Goal: Use online tool/utility: Utilize a website feature to perform a specific function

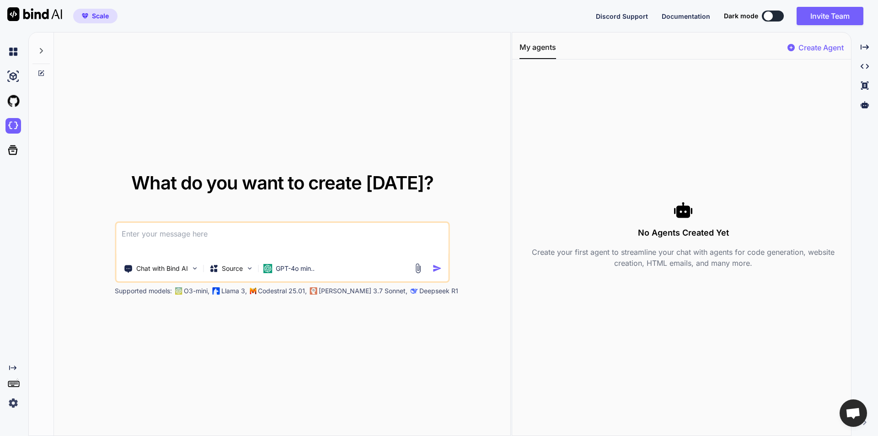
click at [13, 49] on img at bounding box center [13, 52] width 16 height 16
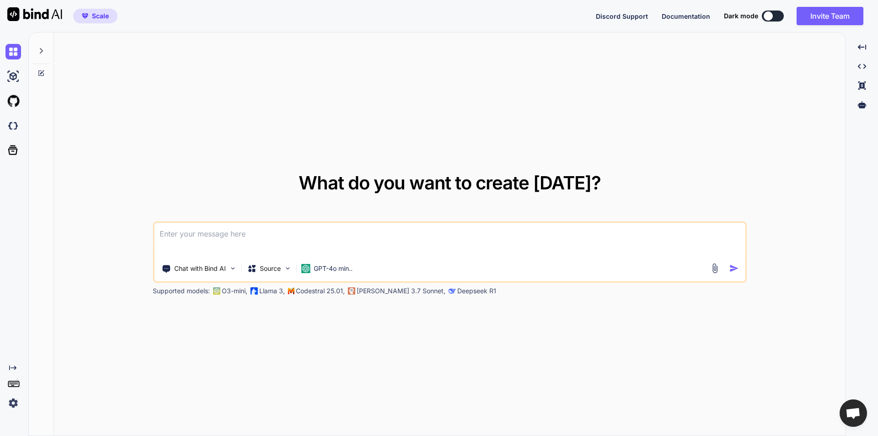
type textarea "x"
click at [10, 130] on img at bounding box center [13, 126] width 16 height 16
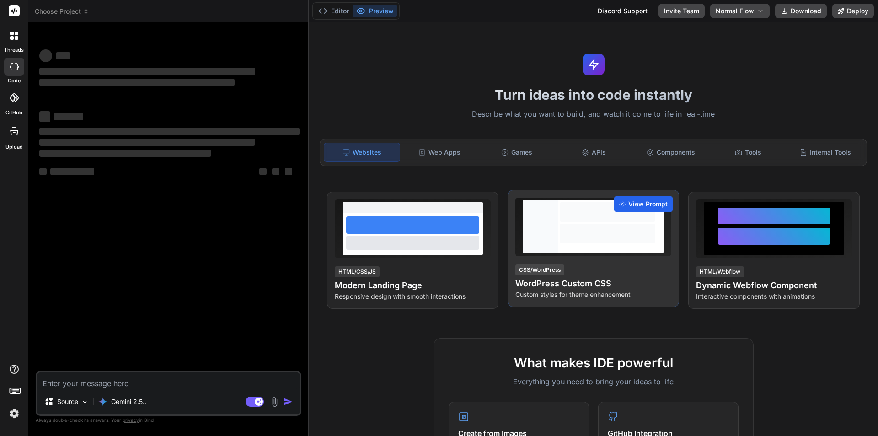
click at [637, 207] on span "View Prompt" at bounding box center [647, 203] width 39 height 9
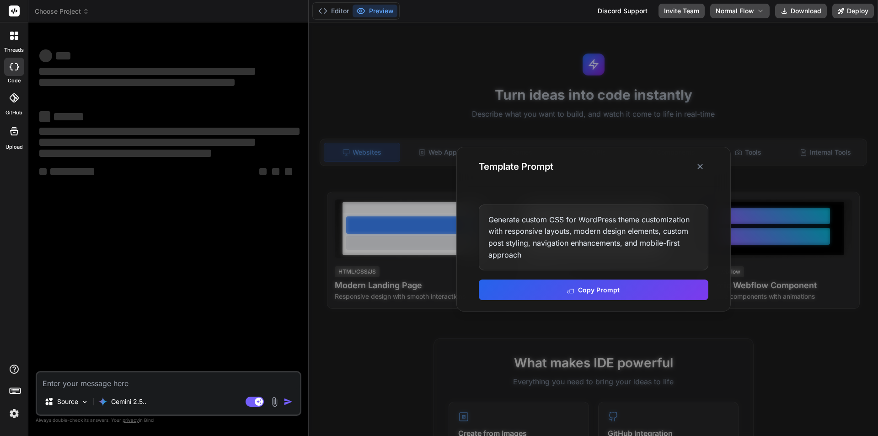
click at [611, 245] on div "Generate custom CSS for WordPress theme customization with responsive layouts, …" at bounding box center [594, 237] width 230 height 66
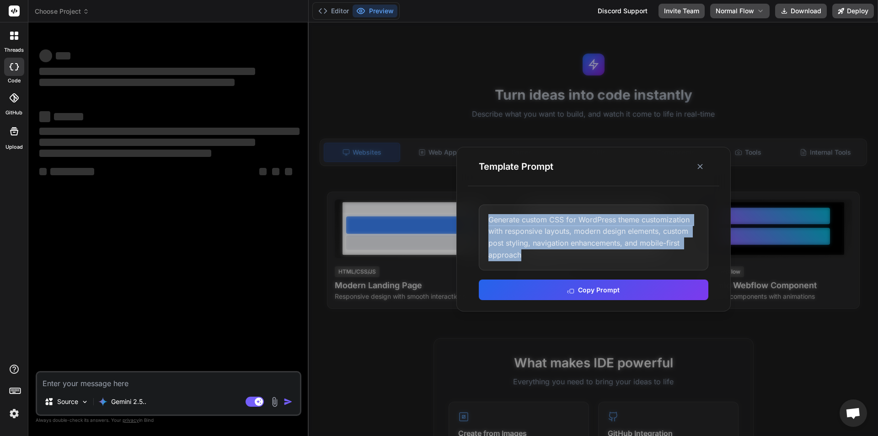
copy div "Generate custom CSS for WordPress theme customization with responsive layouts, …"
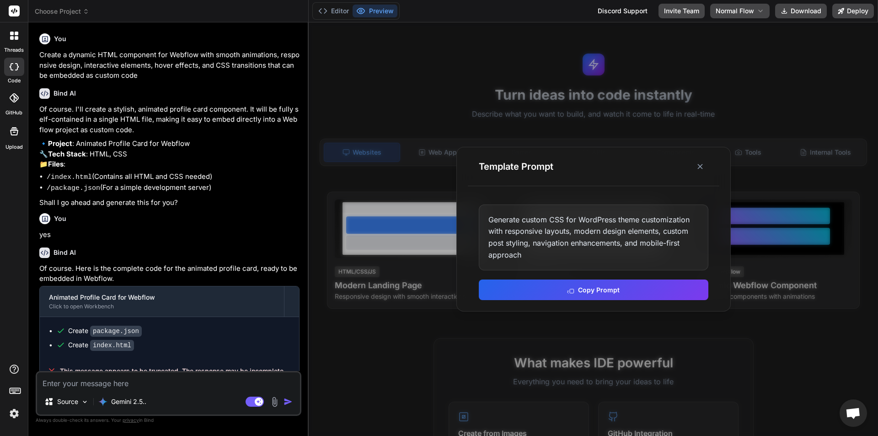
click at [19, 40] on div at bounding box center [14, 35] width 19 height 19
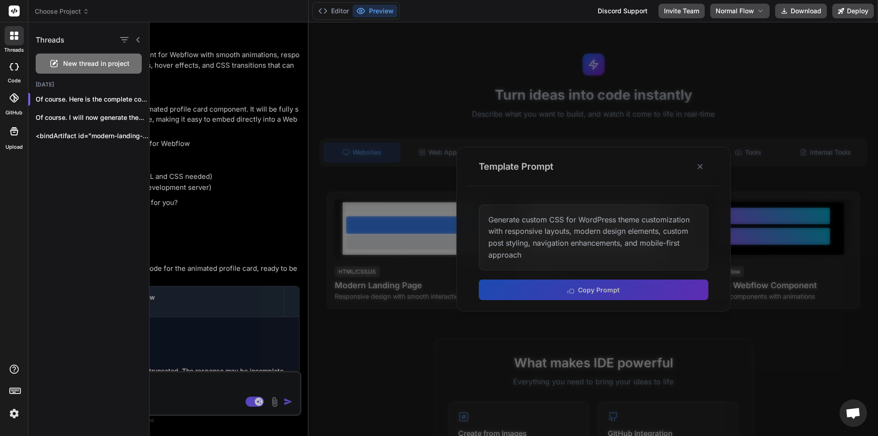
click at [70, 64] on span "New thread in project" at bounding box center [96, 63] width 66 height 9
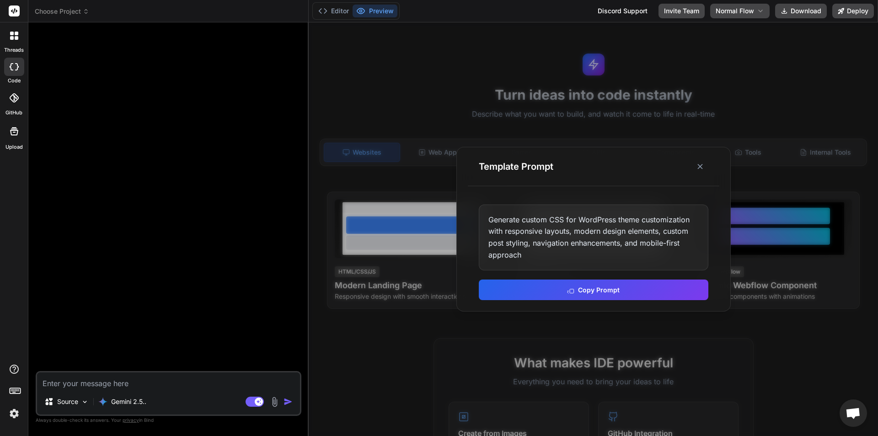
type textarea "x"
click at [698, 168] on line at bounding box center [700, 166] width 5 height 5
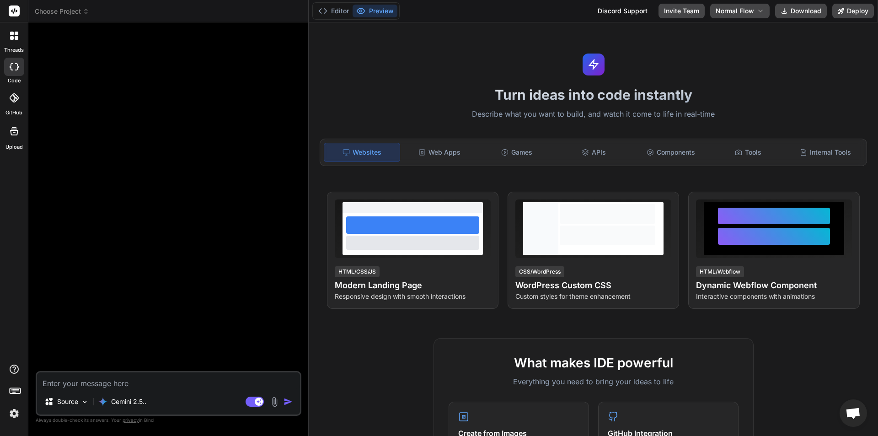
click at [127, 385] on textarea at bounding box center [168, 380] width 263 height 16
paste textarea "Generate custom CSS for WordPress theme customization with responsive layouts, …"
type textarea "Generate custom CSS for WordPress theme customization with responsive layouts, …"
type textarea "x"
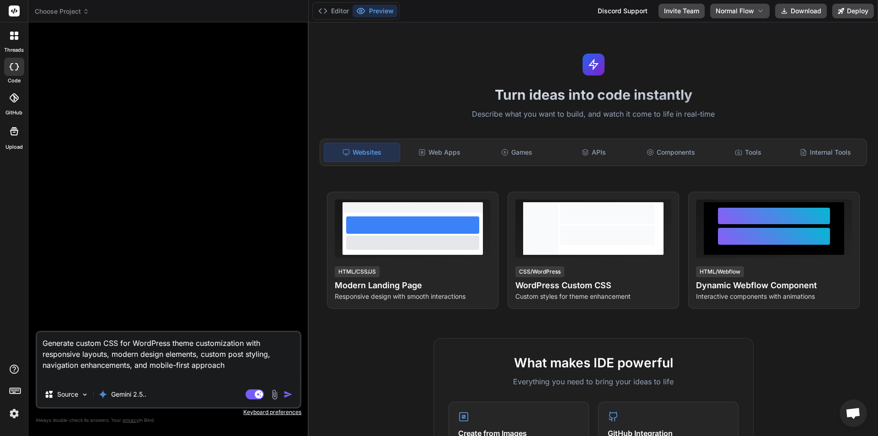
type textarea "Generate custom CSS for WordPress theme customization with responsive layouts, …"
click at [284, 395] on img "button" at bounding box center [287, 394] width 9 height 9
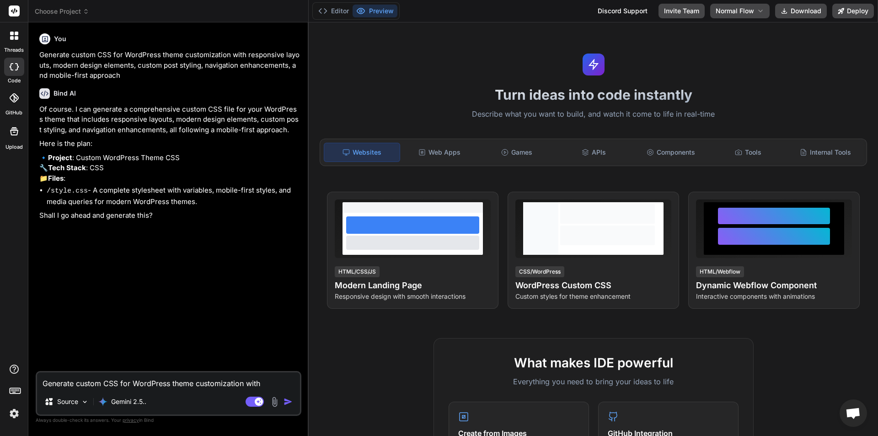
type textarea "x"
click at [155, 378] on textarea "Generate custom CSS for WordPress theme customization with responsive layouts, …" at bounding box center [168, 380] width 263 height 16
type textarea "y"
type textarea "x"
type textarea "ye"
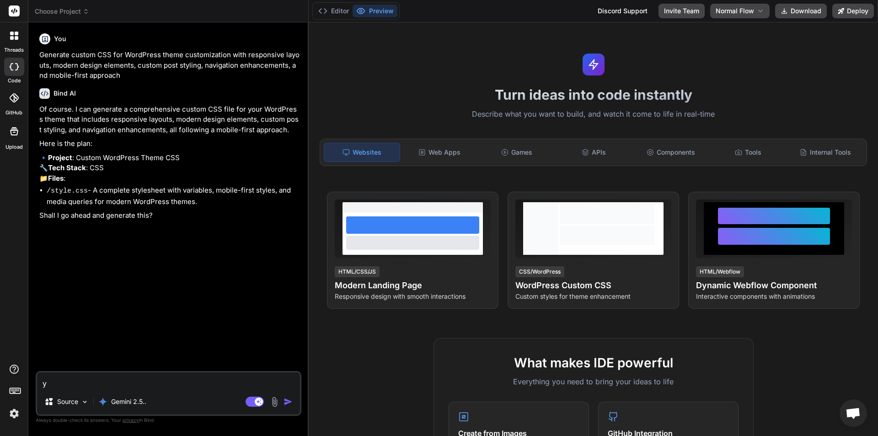
type textarea "x"
type textarea "yes"
type textarea "x"
type textarea "yes"
click at [285, 400] on img "button" at bounding box center [287, 401] width 9 height 9
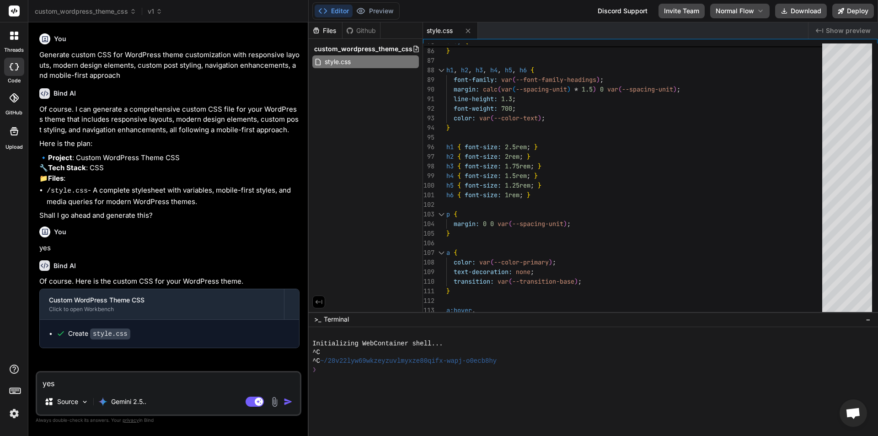
click at [17, 36] on icon at bounding box center [17, 38] width 4 height 4
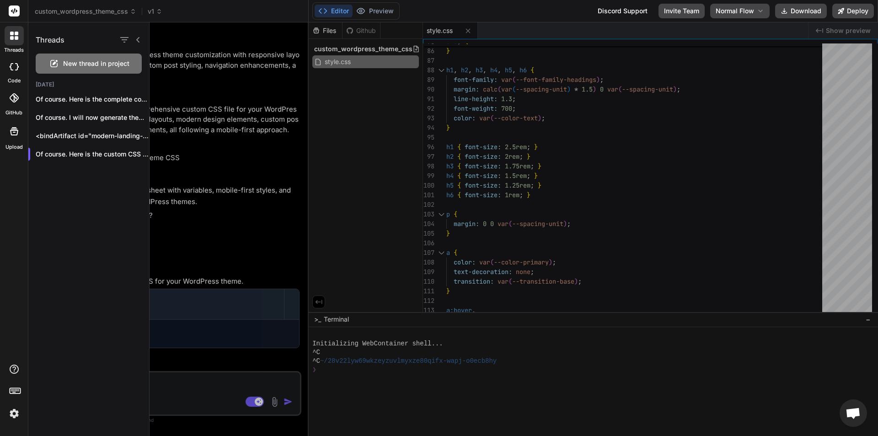
click at [63, 65] on div "New thread in project" at bounding box center [89, 63] width 106 height 20
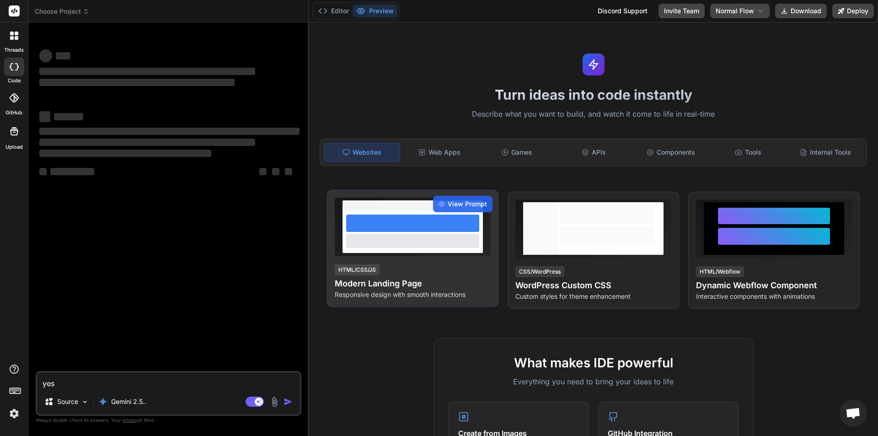
click at [448, 277] on h4 "Modern Landing Page" at bounding box center [413, 283] width 156 height 13
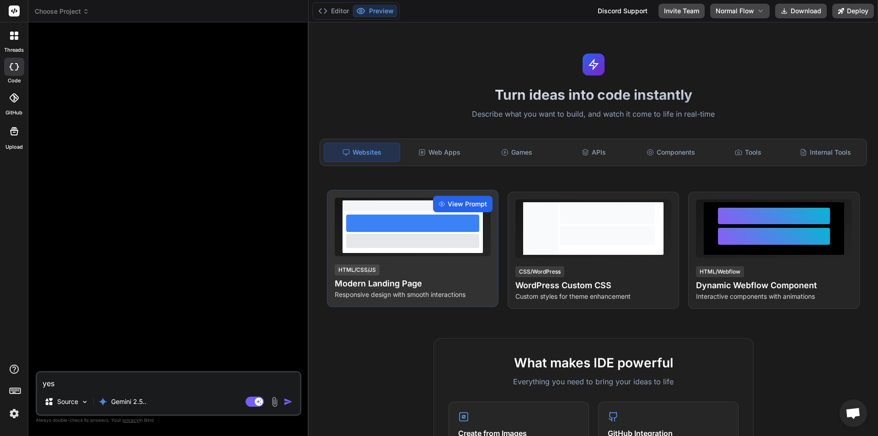
click at [464, 205] on span "View Prompt" at bounding box center [467, 203] width 39 height 9
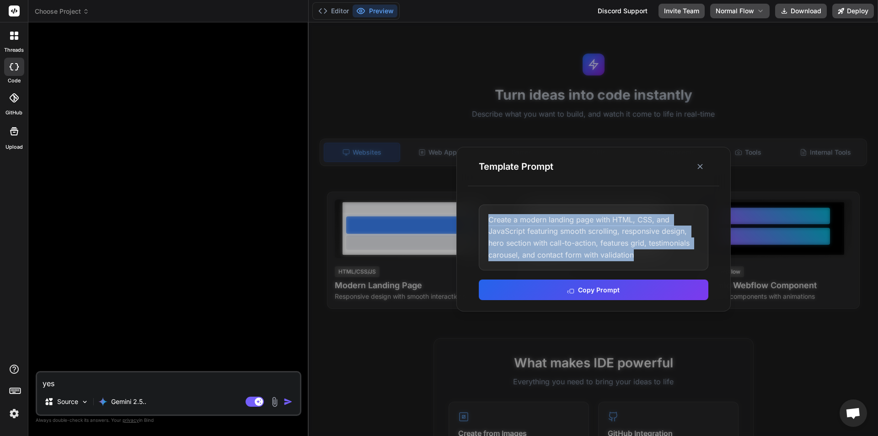
drag, startPoint x: 634, startPoint y: 253, endPoint x: 482, endPoint y: 216, distance: 156.7
click at [482, 216] on div "Create a modern landing page with HTML, CSS, and JavaScript featuring smooth sc…" at bounding box center [594, 237] width 230 height 66
copy div "Create a modern landing page with HTML, CSS, and JavaScript featuring smooth sc…"
type textarea "x"
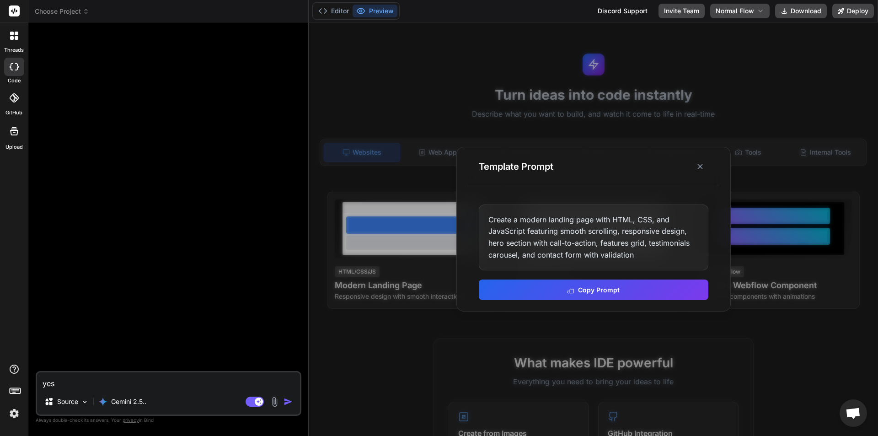
click at [109, 381] on textarea "yes" at bounding box center [168, 380] width 263 height 16
paste textarea "Create a modern landing page with HTML, CSS, and JavaScript featuring smooth sc…"
type textarea "Create a modern landing page with HTML, CSS, and JavaScript featuring smooth sc…"
type textarea "x"
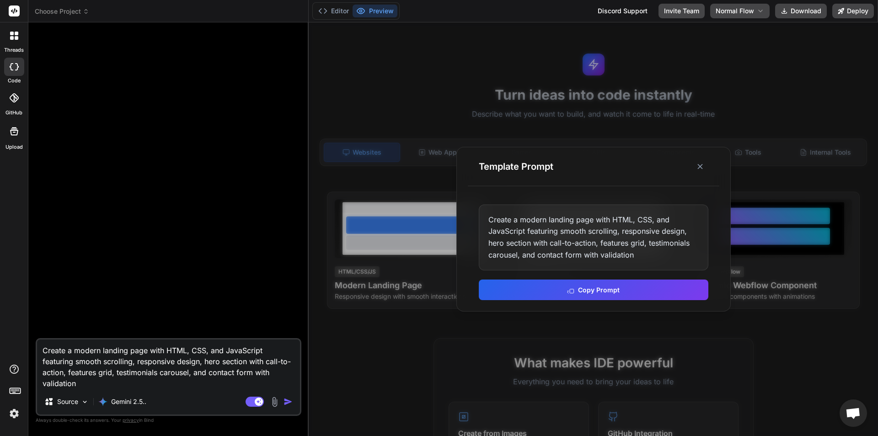
type textarea "Create a modern landing page with HTML, CSS, and JavaScript featuring smooth sc…"
click at [287, 400] on img "button" at bounding box center [287, 401] width 9 height 9
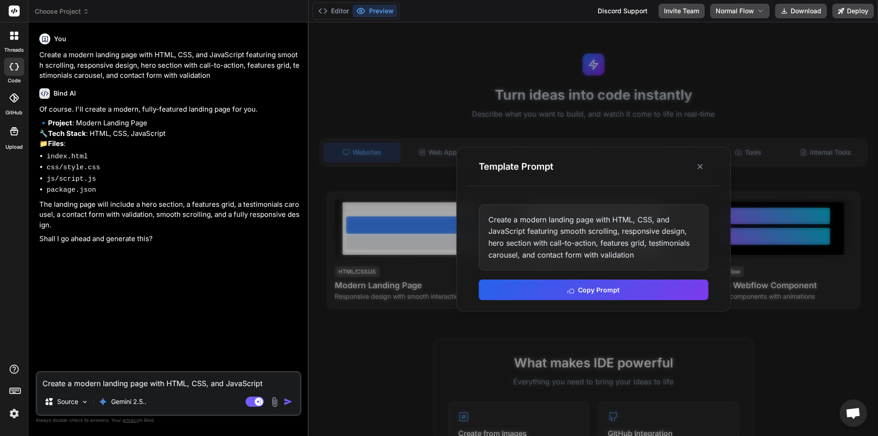
type textarea "x"
click at [233, 378] on textarea "Create a modern landing page with HTML, CSS, and JavaScript featuring smooth sc…" at bounding box center [168, 380] width 263 height 16
type textarea "y"
type textarea "x"
type textarea "ye"
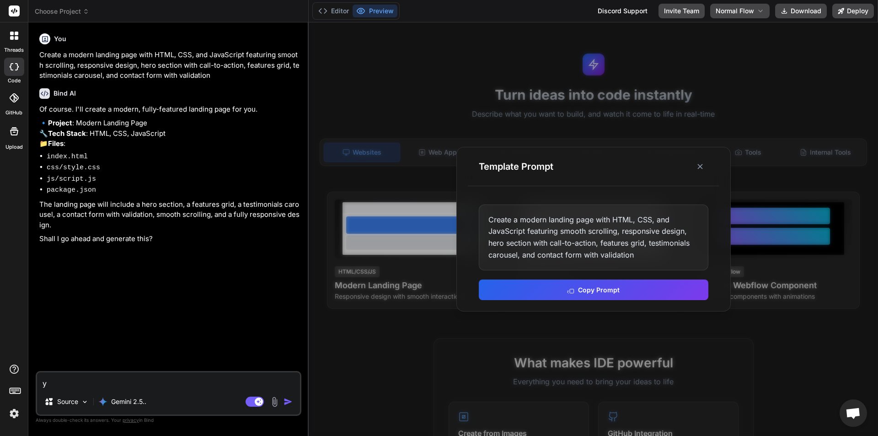
type textarea "x"
type textarea "yes"
type textarea "x"
type textarea "yes"
click at [289, 402] on img "button" at bounding box center [287, 401] width 9 height 9
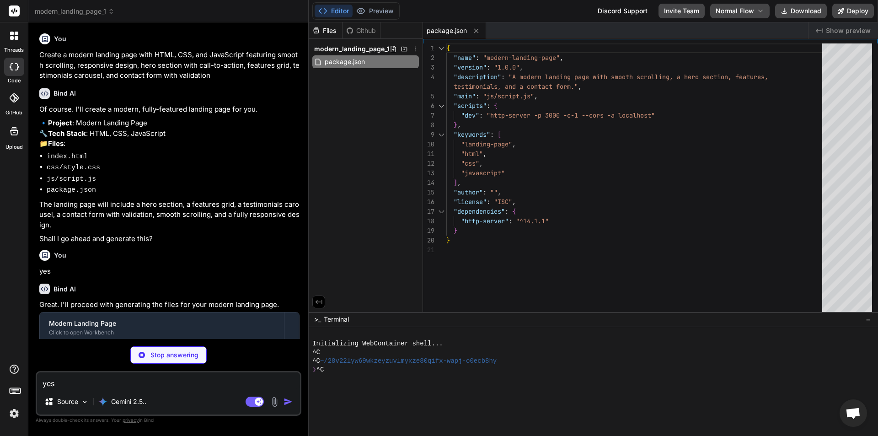
scroll to position [47, 0]
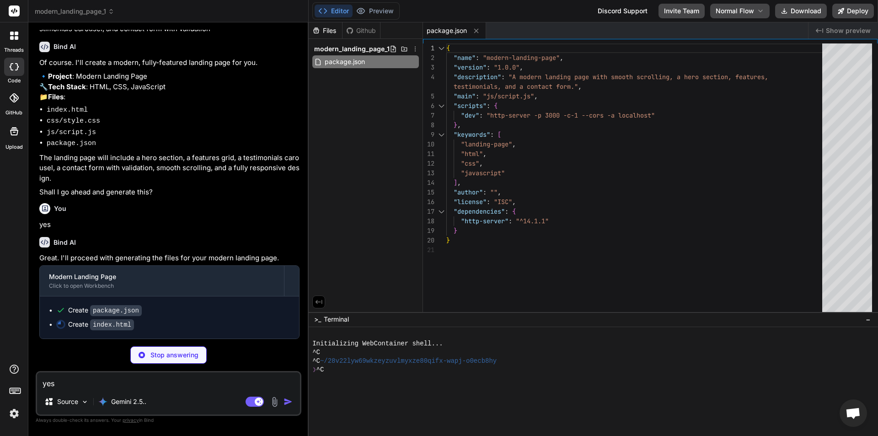
type textarea "x"
type textarea "<footer class="footer"> <div class="container"> <p>&copy; 2024 Innovate. All ri…"
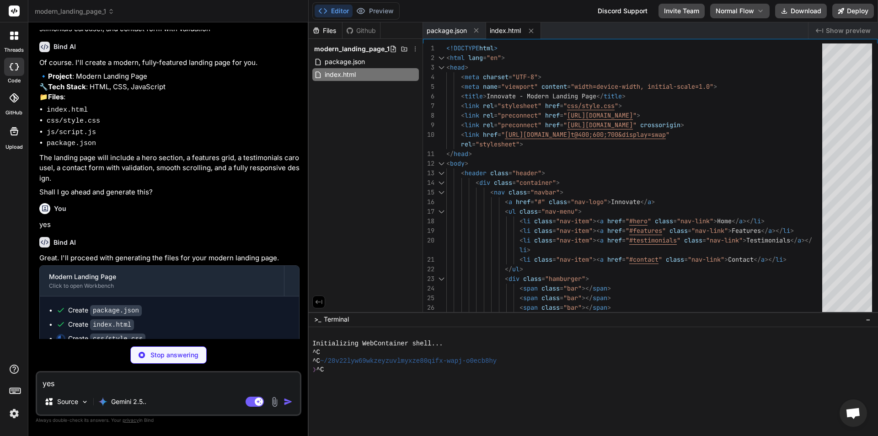
type textarea "x"
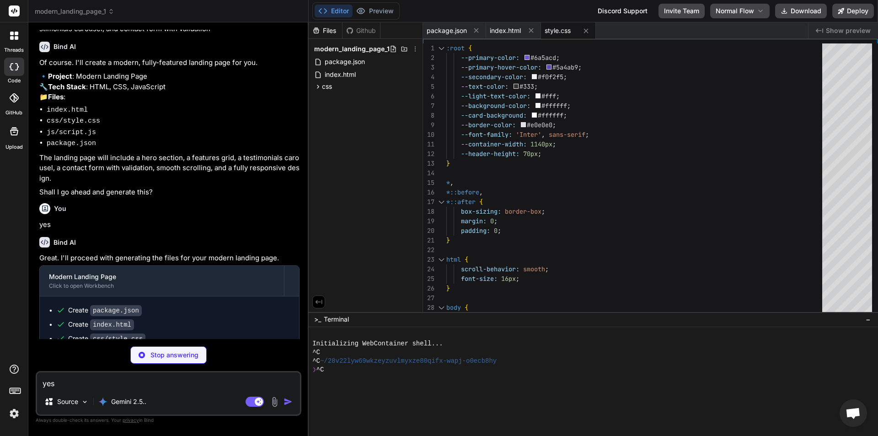
type textarea "x"
type textarea "return re.test(String(email).toLowerCase()); } });"
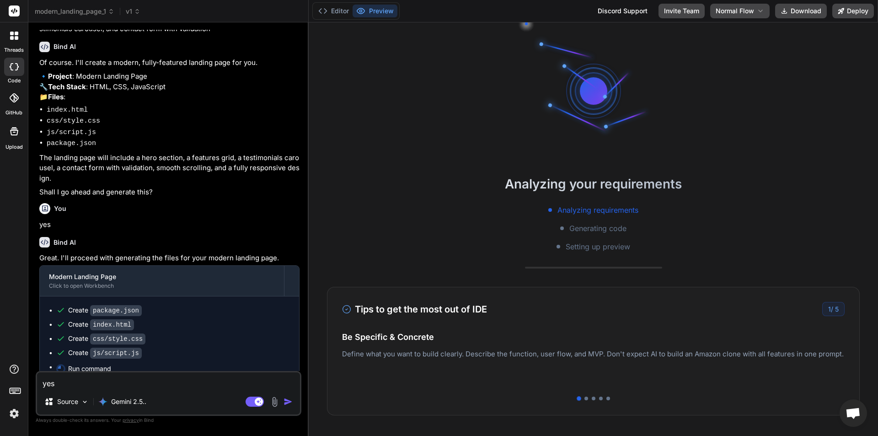
scroll to position [111, 0]
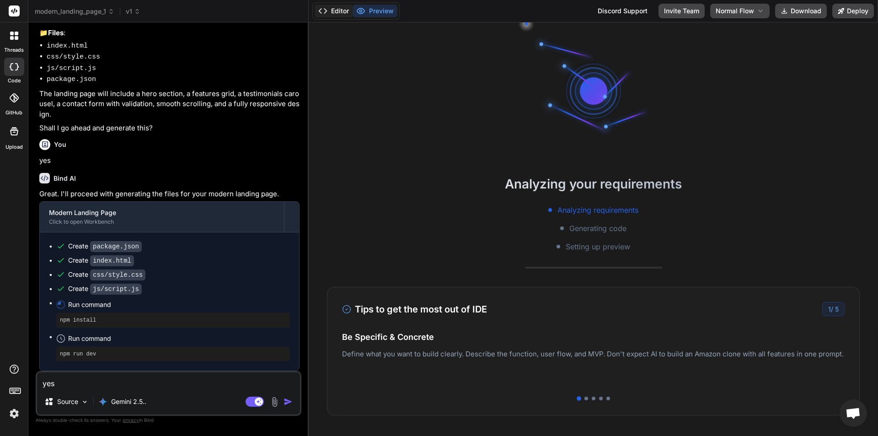
click at [333, 10] on button "Editor" at bounding box center [334, 11] width 38 height 13
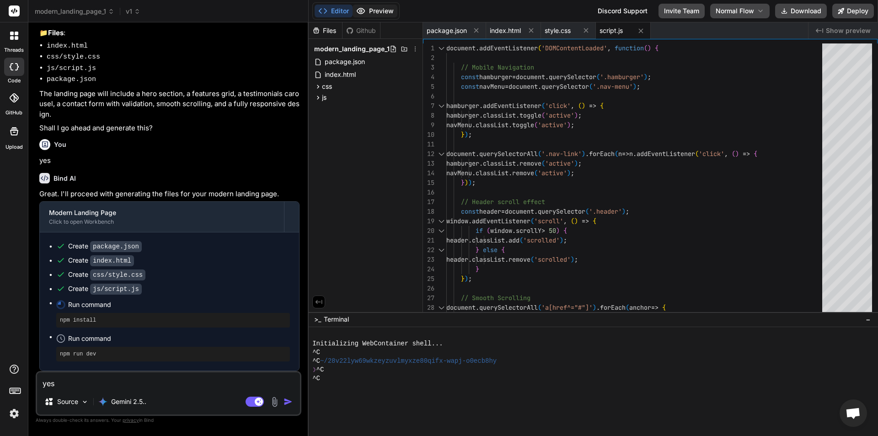
click at [386, 8] on button "Preview" at bounding box center [374, 11] width 45 height 13
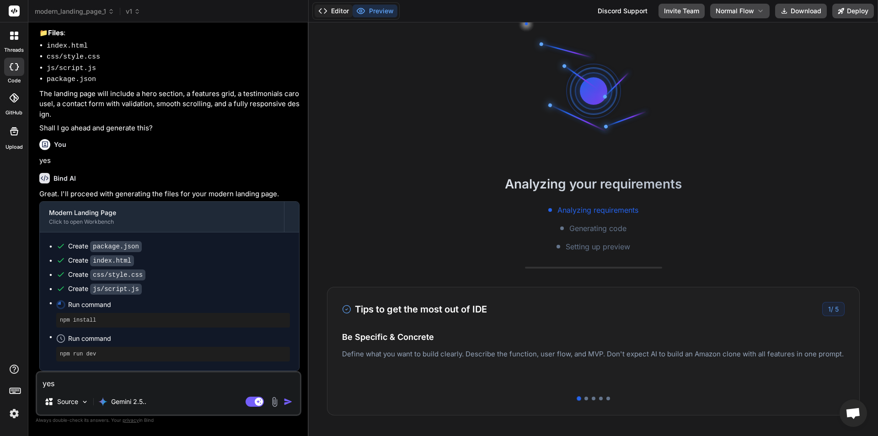
click at [336, 15] on button "Editor" at bounding box center [334, 11] width 38 height 13
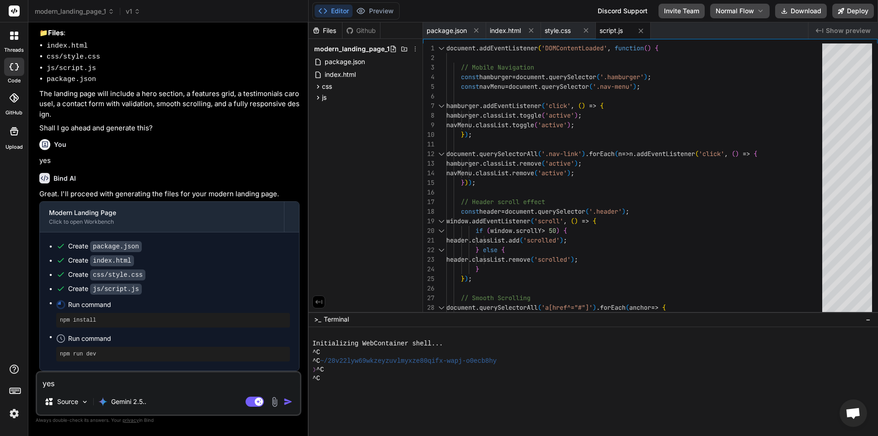
click at [14, 32] on icon at bounding box center [14, 36] width 8 height 8
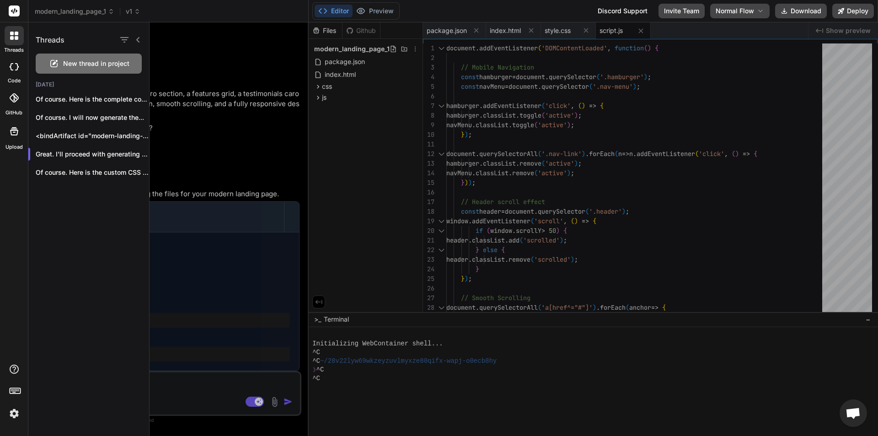
click at [69, 60] on span "New thread in project" at bounding box center [96, 63] width 66 height 9
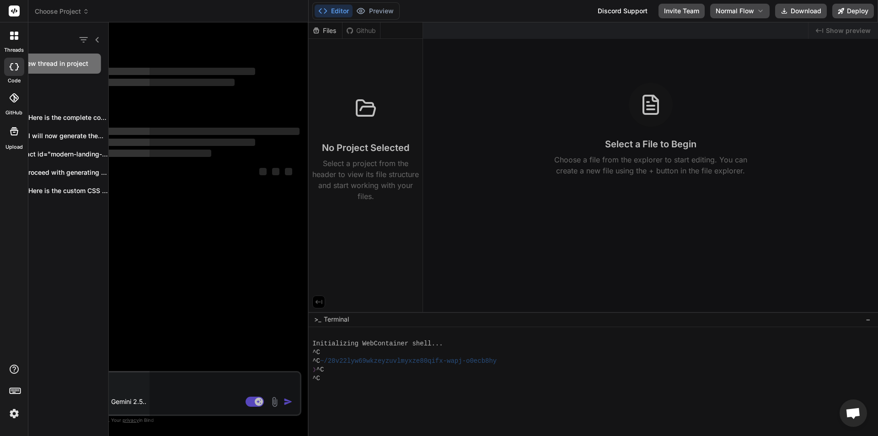
scroll to position [0, 0]
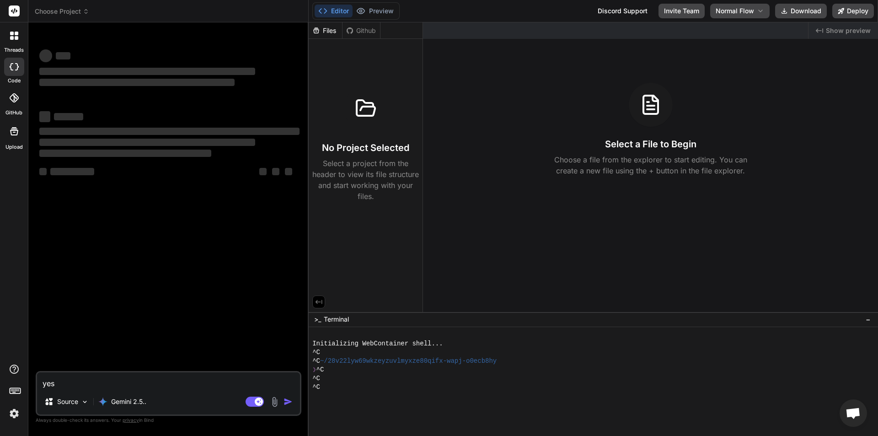
type textarea "x"
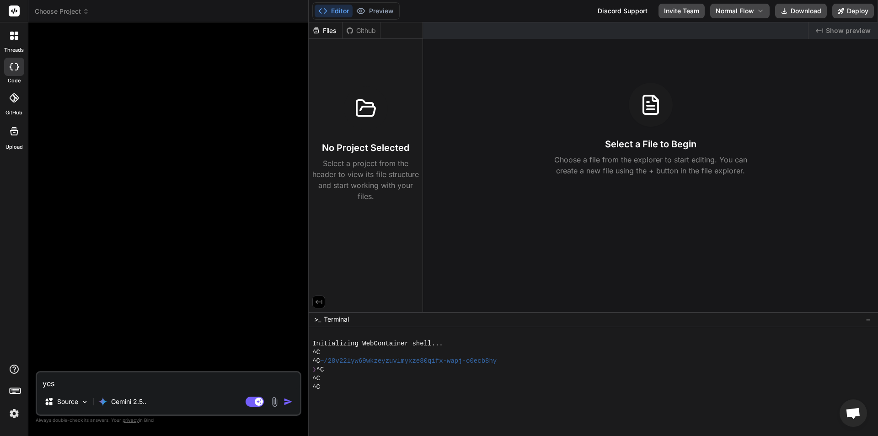
click at [129, 382] on textarea "yes" at bounding box center [168, 380] width 263 height 16
type textarea "c"
type textarea "x"
type textarea "cr"
type textarea "x"
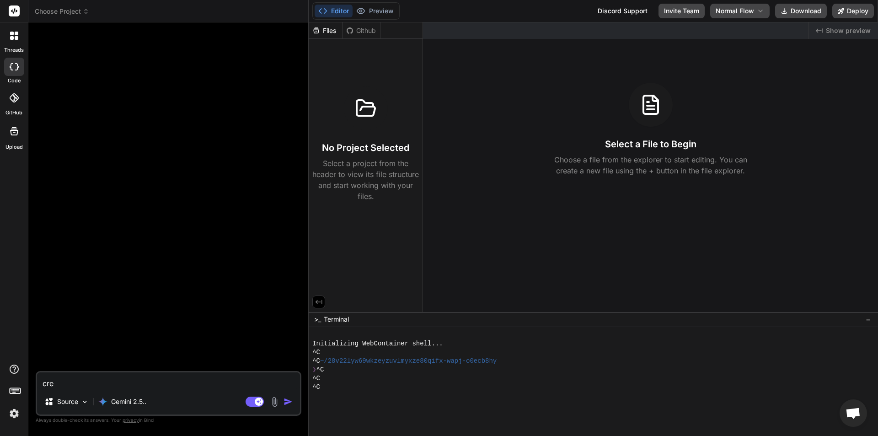
type textarea "cret"
type textarea "x"
type textarea "creta"
type textarea "x"
type textarea "cretae"
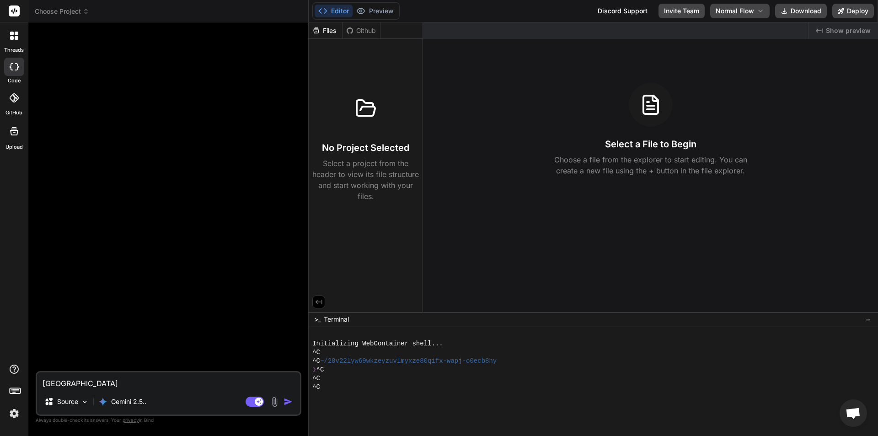
type textarea "x"
type textarea "cretae"
type textarea "x"
type textarea "cretae"
type textarea "x"
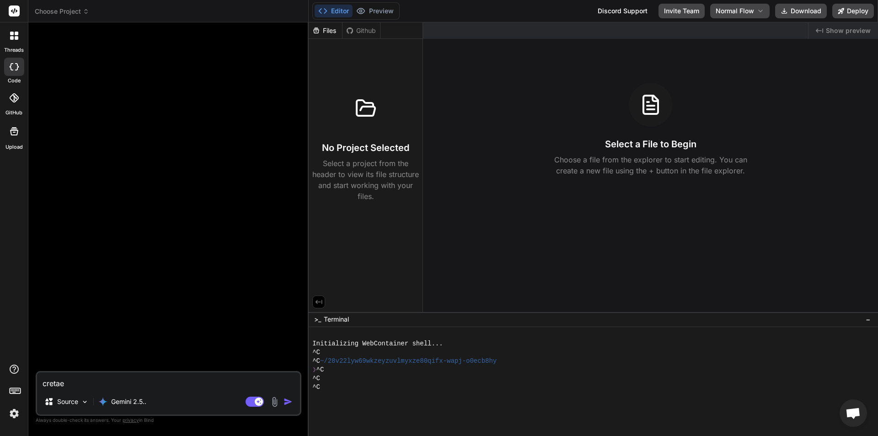
type textarea "creta"
type textarea "x"
type textarea "cret"
type textarea "x"
type textarea "cre"
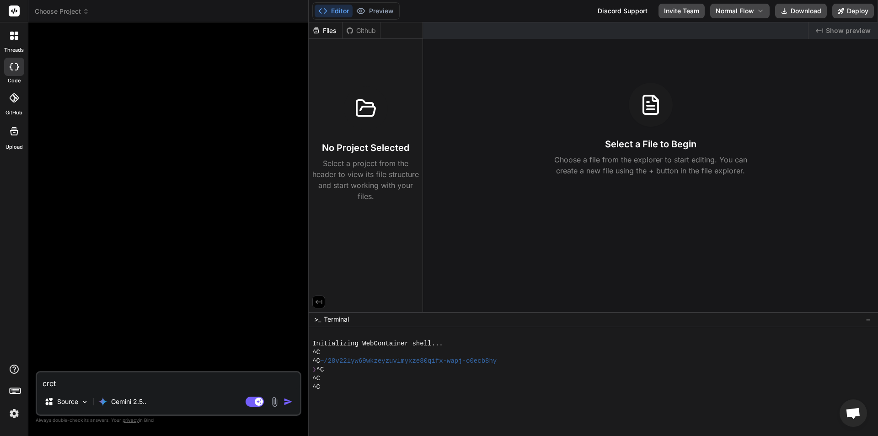
type textarea "x"
type textarea "crea"
type textarea "x"
type textarea "creat"
type textarea "x"
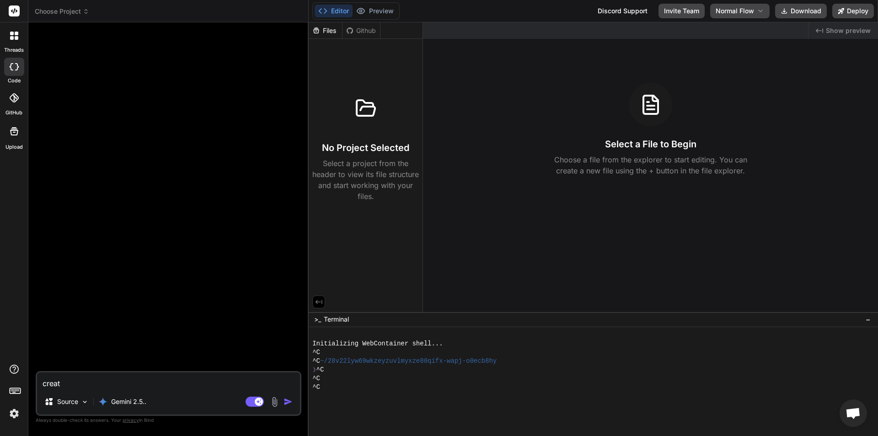
type textarea "create"
type textarea "x"
type textarea "create"
type textarea "x"
type textarea "create o"
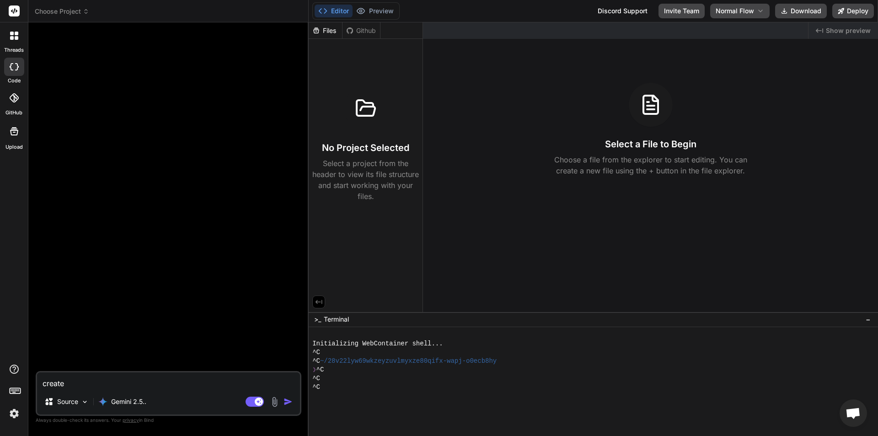
type textarea "x"
type textarea "create on"
type textarea "x"
type textarea "create one"
type textarea "x"
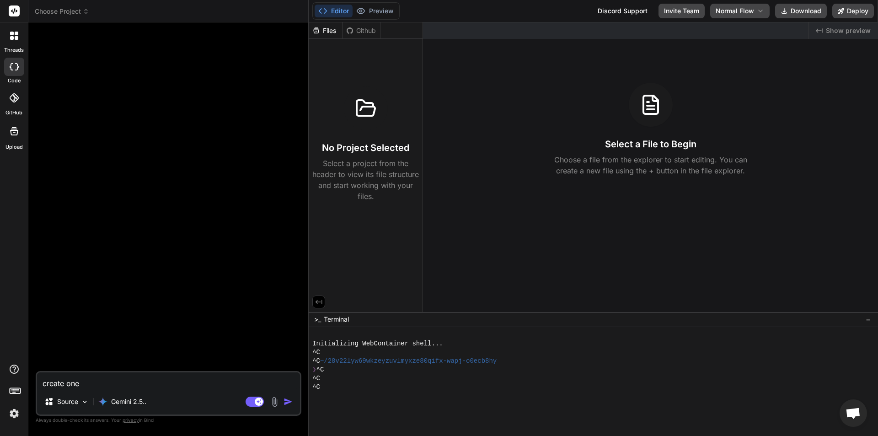
type textarea "create one"
type textarea "x"
type textarea "create one h"
type textarea "x"
type textarea "create one he"
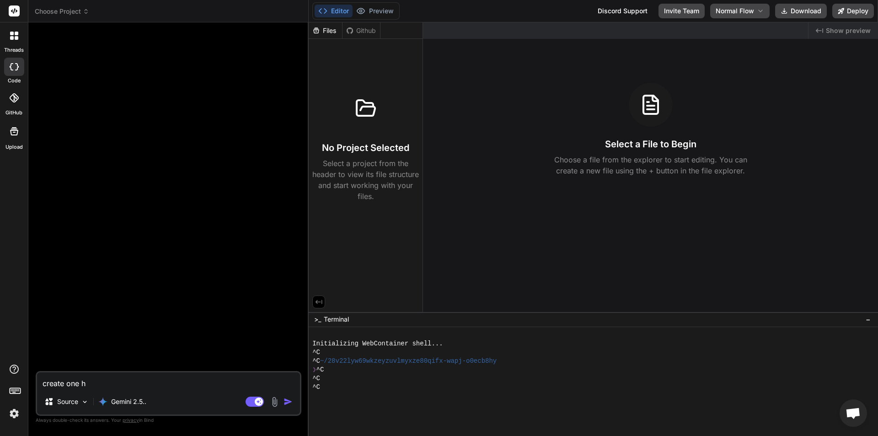
type textarea "x"
type textarea "create one hem"
type textarea "x"
type textarea "create one heml"
type textarea "x"
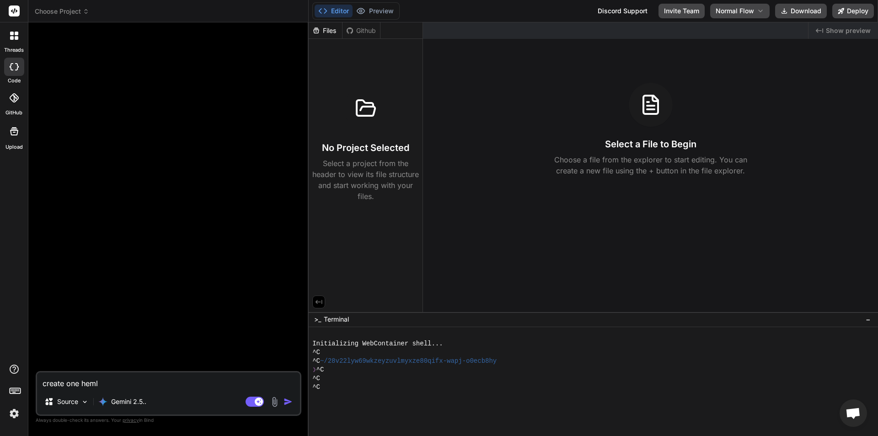
type textarea "create one heml"
type textarea "x"
type textarea "create one heml c"
type textarea "x"
type textarea "create one heml cs"
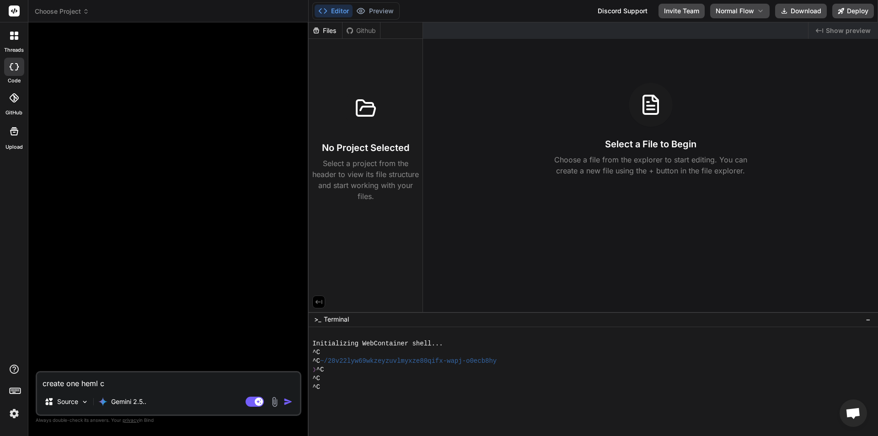
type textarea "x"
type textarea "create one heml css"
type textarea "x"
type textarea "create one heml css"
type textarea "x"
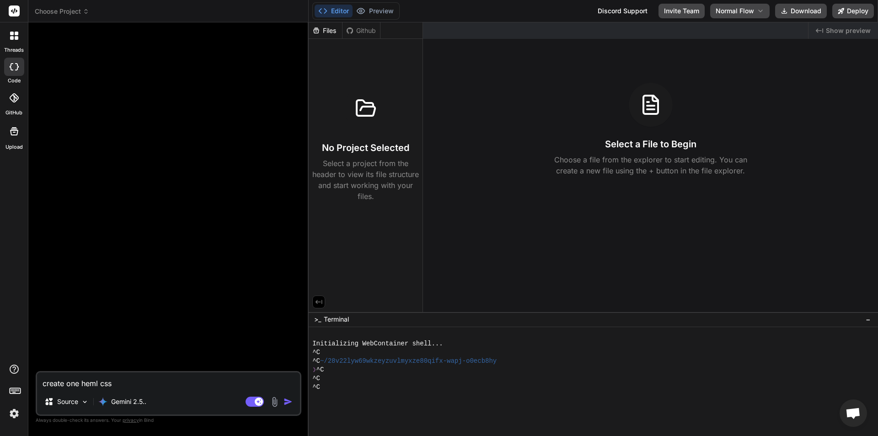
type textarea "create one heml css f"
type textarea "x"
type textarea "create one heml css fi"
type textarea "x"
type textarea "create one heml css fil"
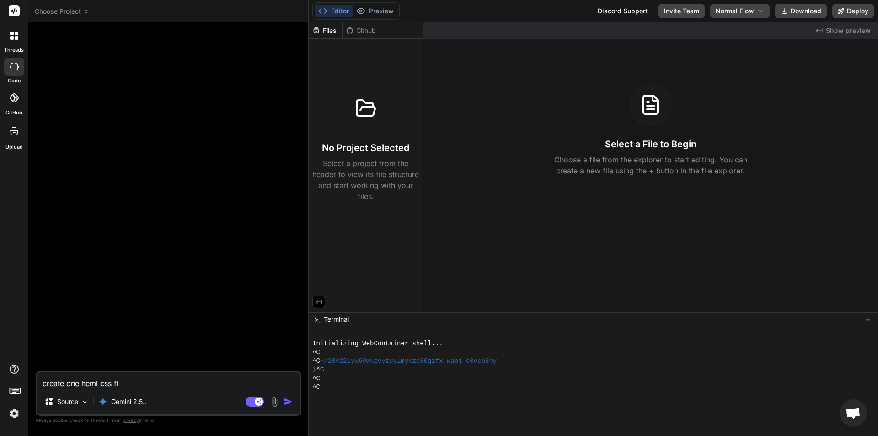
type textarea "x"
type textarea "create one heml css file"
type textarea "x"
type textarea "create one heml css file"
type textarea "x"
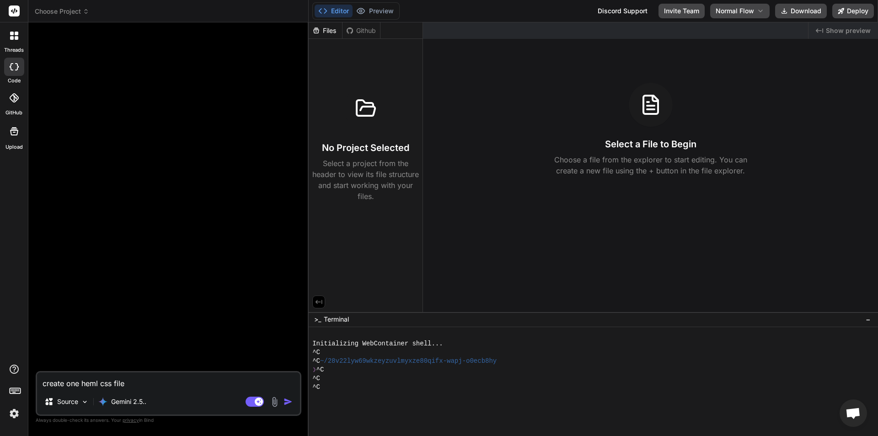
type textarea "create one heml css file s"
type textarea "x"
type textarea "create one heml css file si"
type textarea "x"
type textarea "create one heml css file sim"
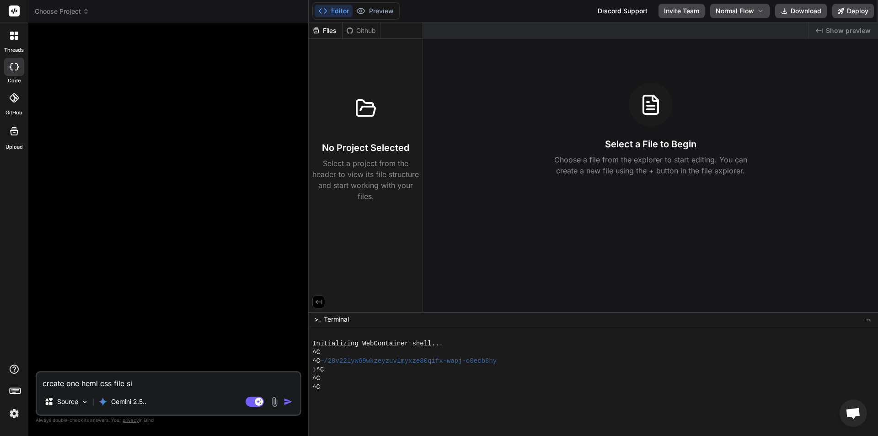
type textarea "x"
type textarea "create one heml css file simp"
type textarea "x"
type textarea "create one heml css file simpl"
type textarea "x"
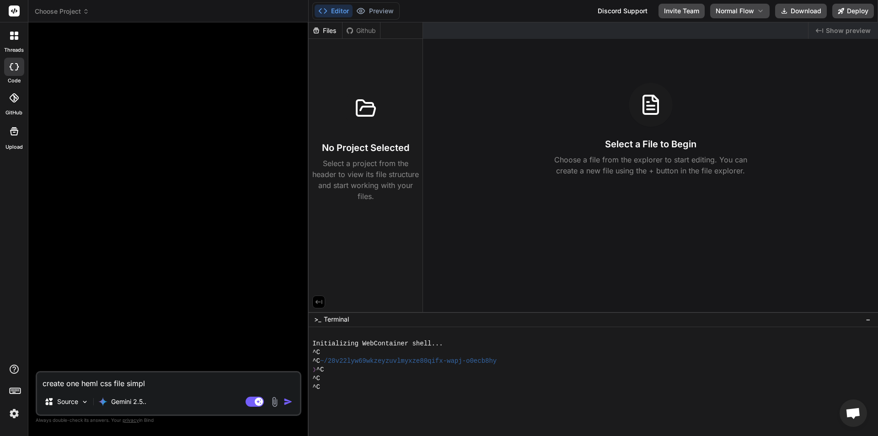
type textarea "create one heml css file simple"
type textarea "x"
type textarea "create one heml css file simple"
type textarea "x"
type textarea "create one heml css file simple u"
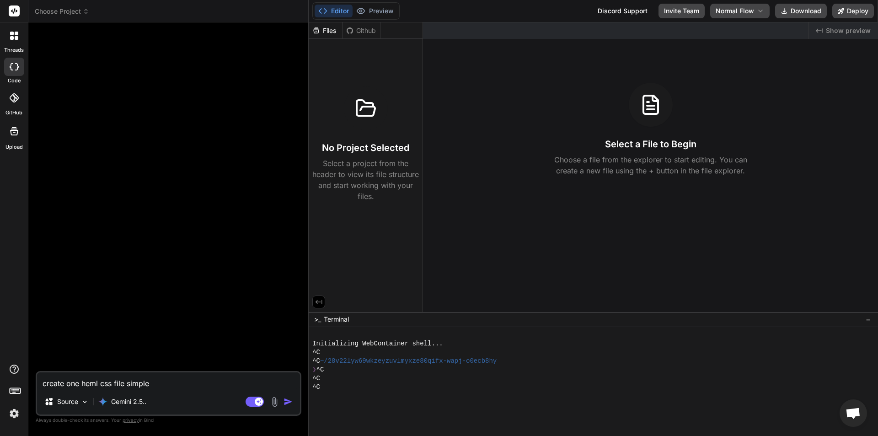
type textarea "x"
type textarea "create one heml css file simple us"
type textarea "x"
type textarea "create one heml css file simple use"
type textarea "x"
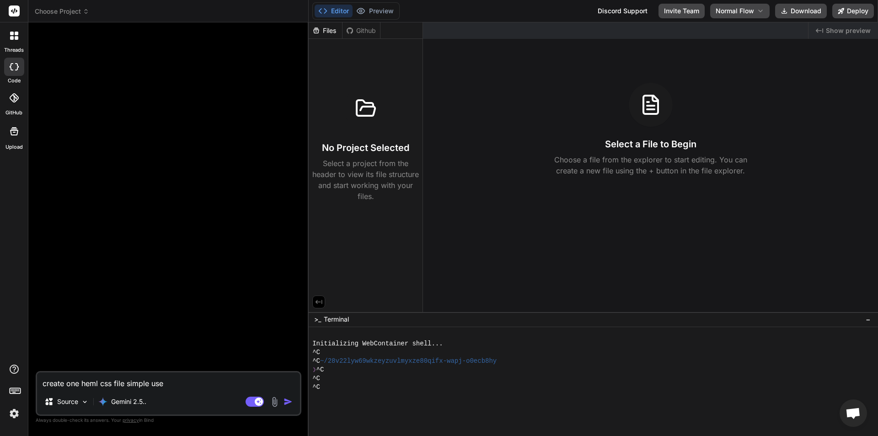
type textarea "create one heml css file simple user"
type textarea "x"
type textarea "create one heml css file simple user"
type textarea "x"
type textarea "create one heml css file simple user p"
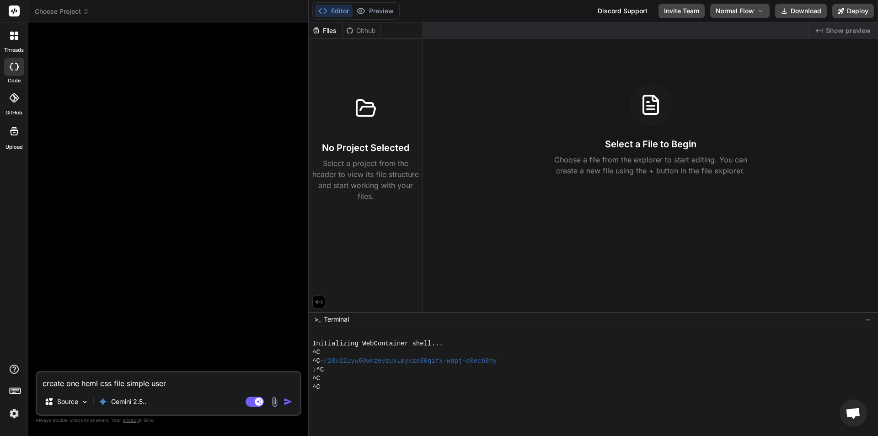
type textarea "x"
type textarea "create one heml css file simple user pr"
type textarea "x"
type textarea "create one heml css file simple user pro"
type textarea "x"
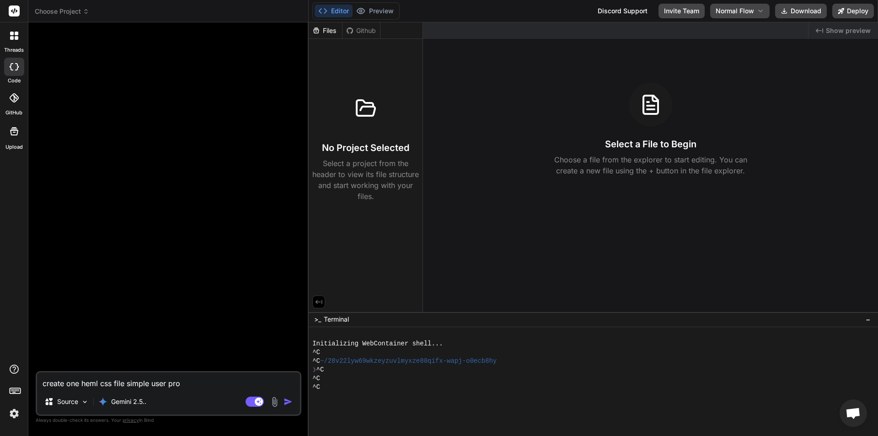
type textarea "create one heml css file simple user prof"
type textarea "x"
type textarea "create one heml css file simple user profi"
type textarea "x"
type textarea "create one heml css file simple user profil"
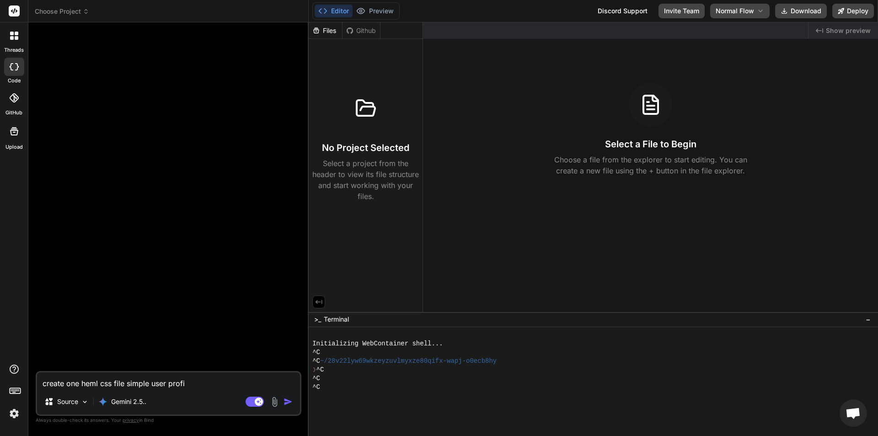
type textarea "x"
type textarea "create one heml css file simple user profile"
type textarea "x"
type textarea "create one heml css file simple user profile"
click at [292, 401] on img "button" at bounding box center [287, 401] width 9 height 9
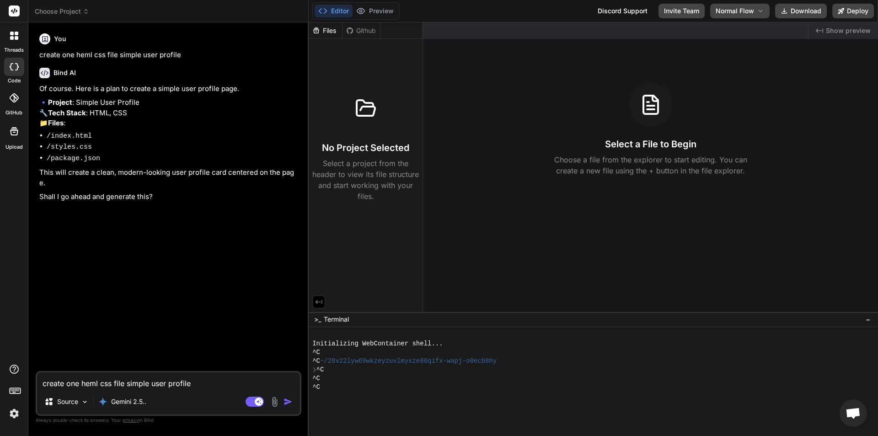
type textarea "x"
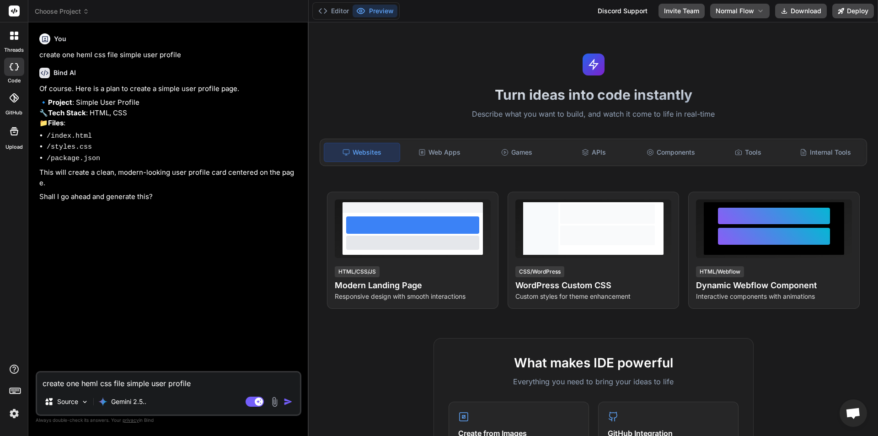
click at [153, 381] on textarea "create one heml css file simple user profile" at bounding box center [168, 380] width 263 height 16
type textarea "y"
type textarea "x"
type textarea "ye"
type textarea "x"
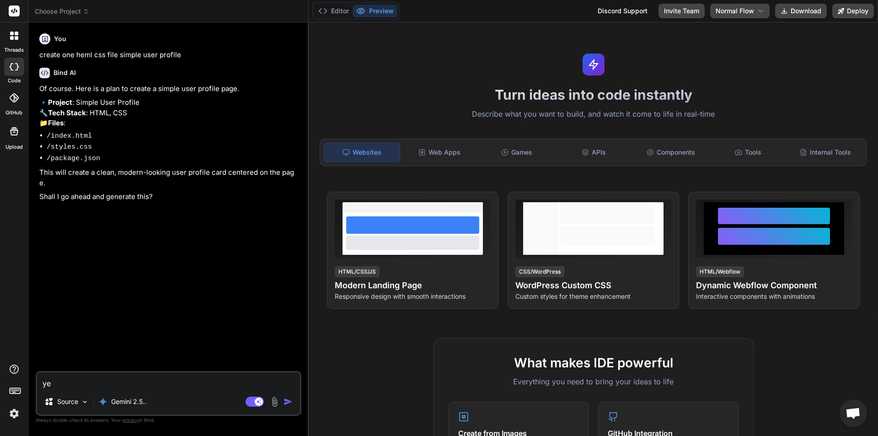
type textarea "yes"
type textarea "x"
type textarea "yes"
click at [288, 402] on img "button" at bounding box center [287, 401] width 9 height 9
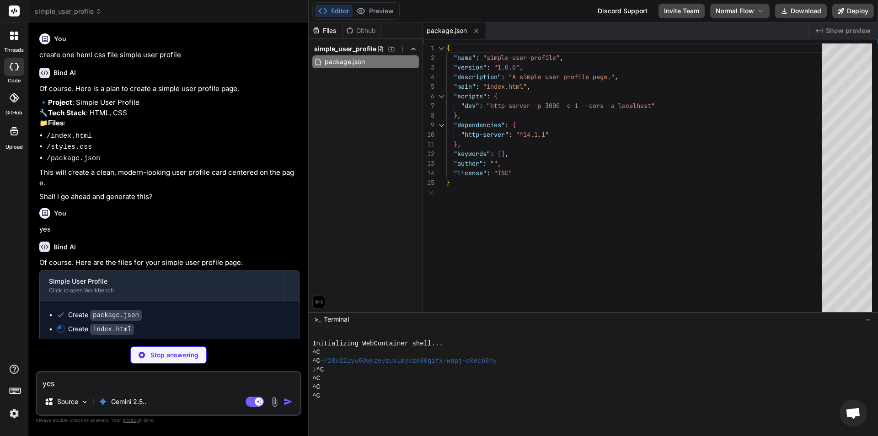
type textarea "x"
type textarea "</div> </div> <div class="profile-footer"> <button class="contact-btn">Contact …"
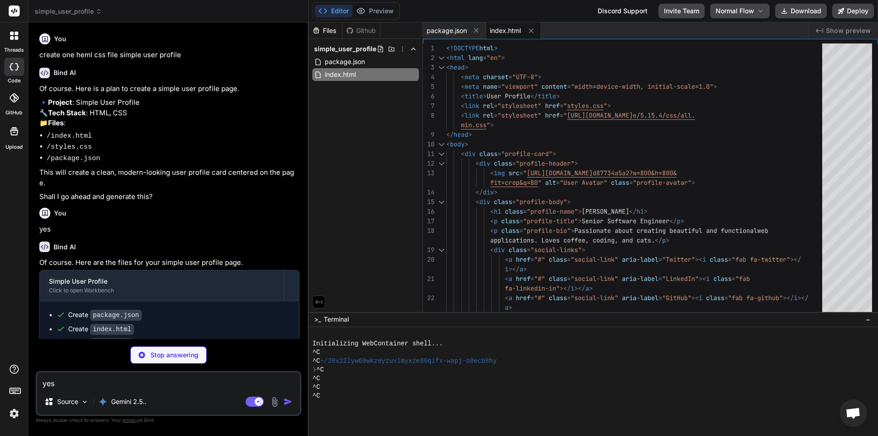
type textarea "x"
type textarea "box-shadow: 0 8px 25px rgba(74, 144, 226, 0.4); }"
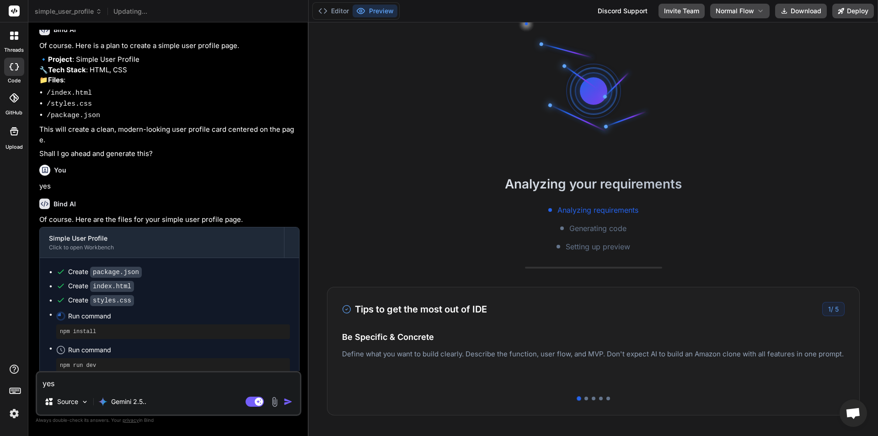
scroll to position [44, 0]
click at [335, 12] on button "Editor" at bounding box center [334, 11] width 38 height 13
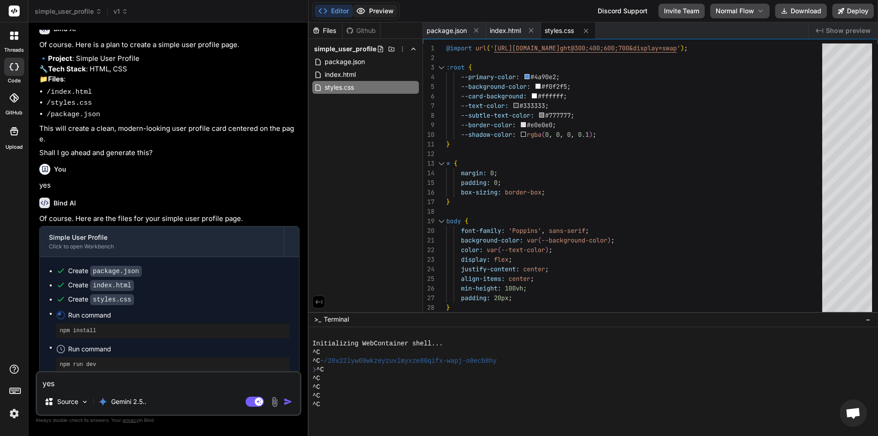
click at [368, 6] on button "Preview" at bounding box center [374, 11] width 45 height 13
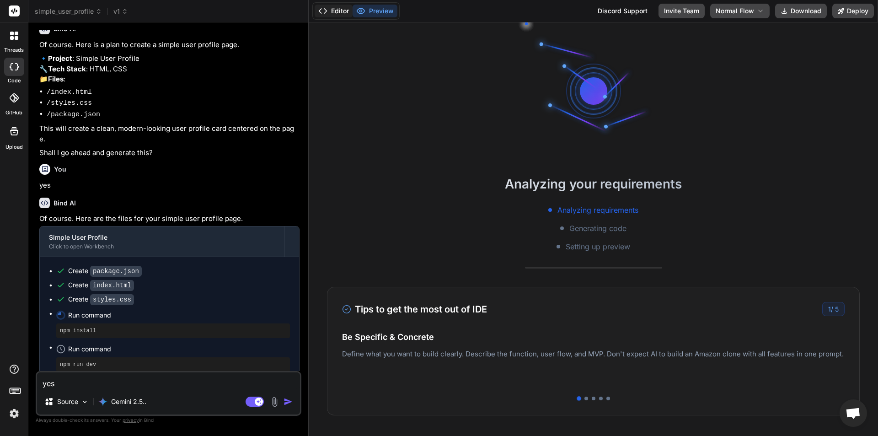
click at [332, 6] on button "Editor" at bounding box center [334, 11] width 38 height 13
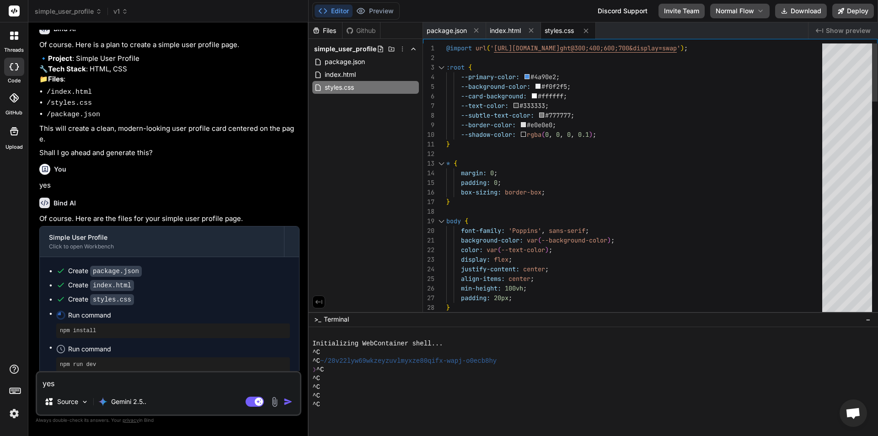
type textarea "x"
click at [5, 36] on div at bounding box center [14, 35] width 19 height 19
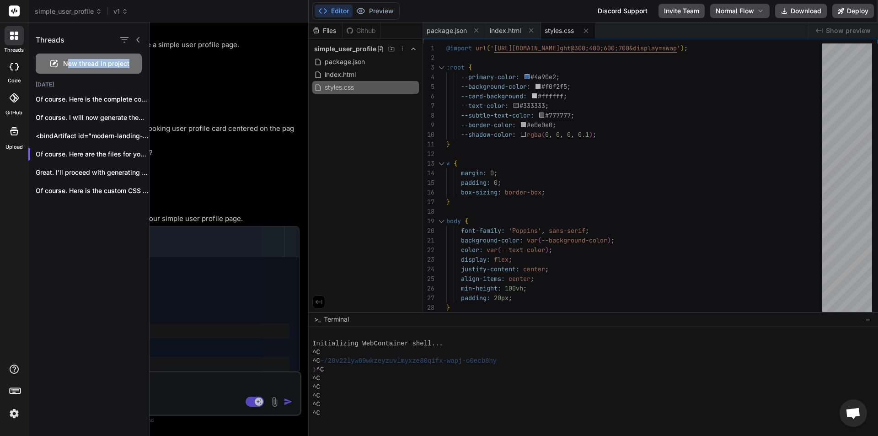
click at [67, 64] on div "New thread in project" at bounding box center [89, 63] width 106 height 20
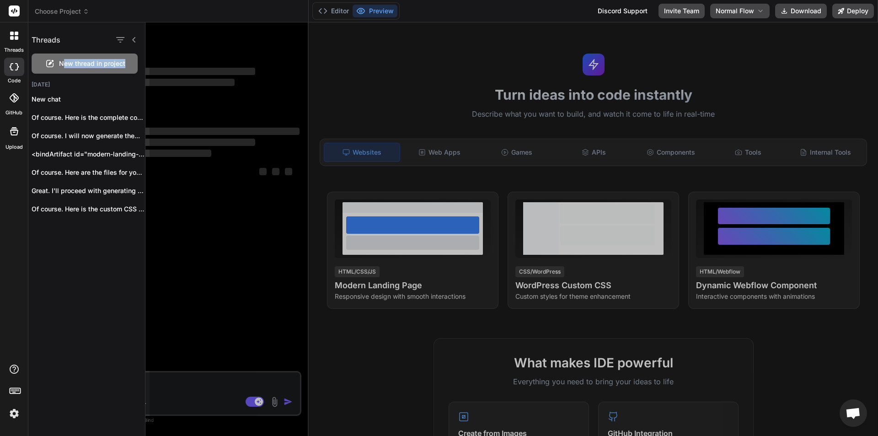
scroll to position [9, 0]
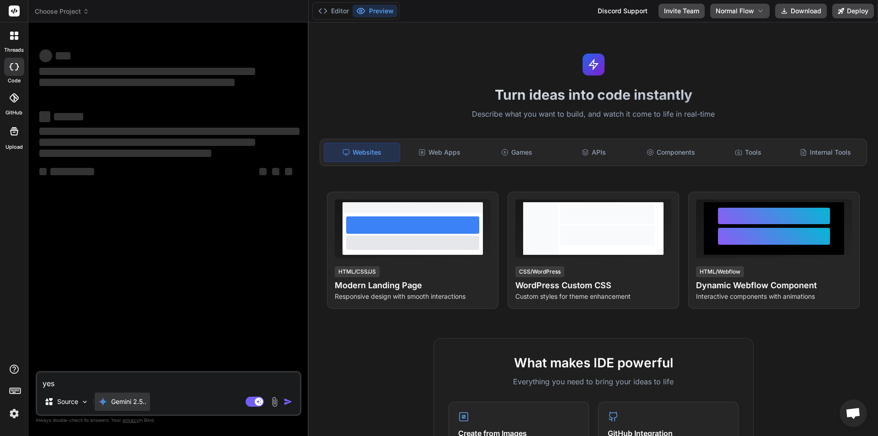
click at [133, 398] on p "Gemini 2.5.." at bounding box center [128, 401] width 35 height 9
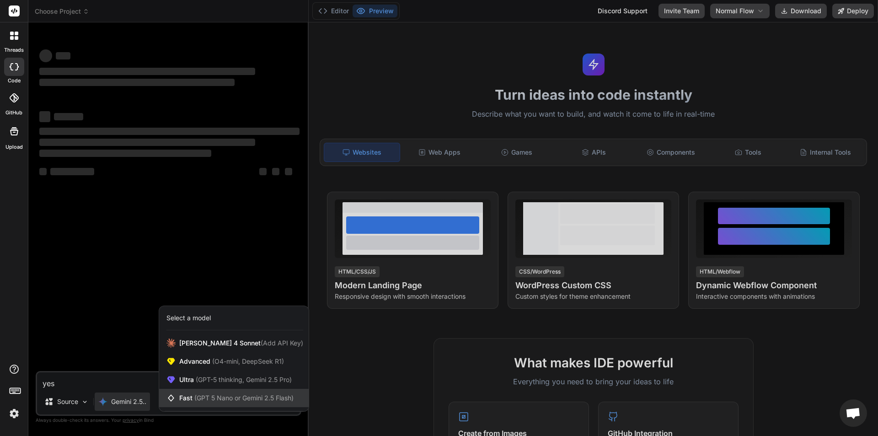
click at [209, 398] on span "(GPT 5 Nano or Gemini 2.5 Flash)" at bounding box center [243, 398] width 99 height 8
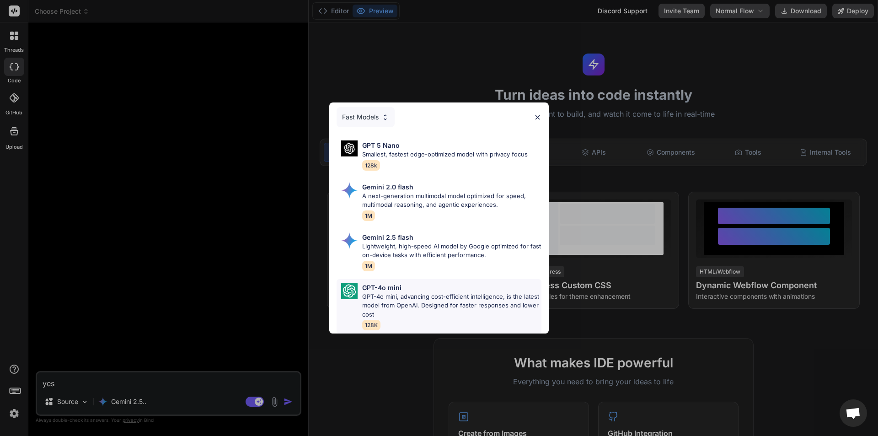
click at [388, 294] on p "GPT-4o mini, advancing cost-efficient intelligence, is the latest model from Op…" at bounding box center [451, 305] width 179 height 27
type textarea "x"
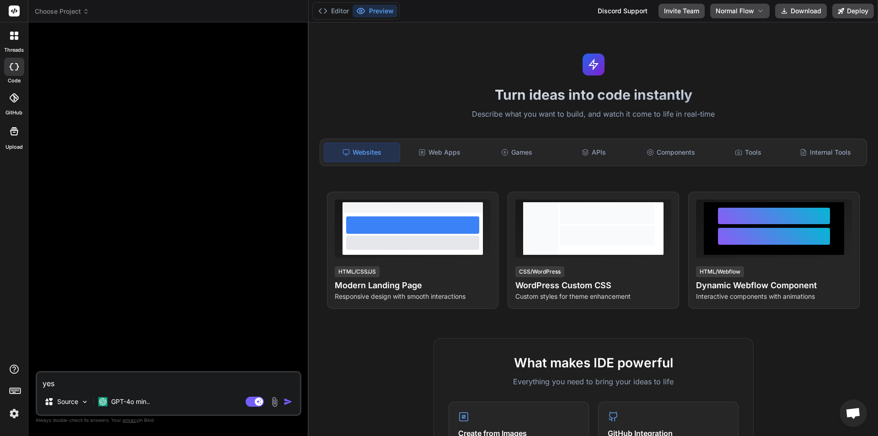
click at [102, 389] on div "yes Source GPT-4o min.. Agent Mode. When this toggle is activated, AI automatic…" at bounding box center [169, 393] width 266 height 45
click at [86, 382] on textarea "yes" at bounding box center [168, 380] width 263 height 16
type textarea "c"
type textarea "x"
type textarea "cr"
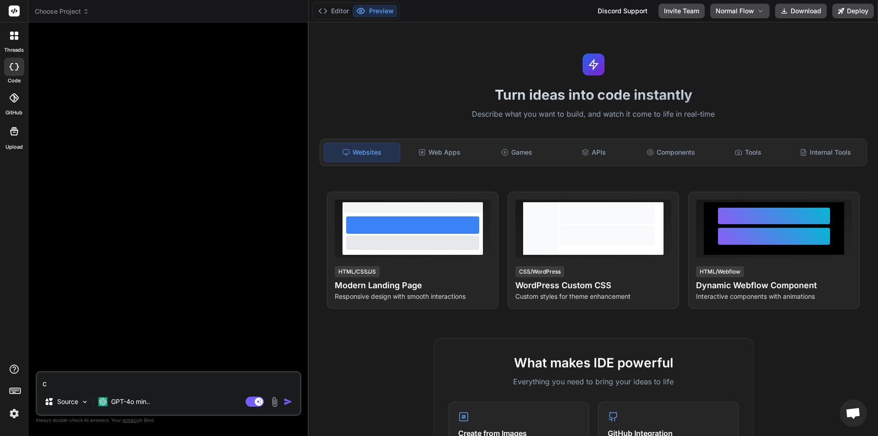
type textarea "x"
type textarea "cre"
type textarea "x"
type textarea "crea"
type textarea "x"
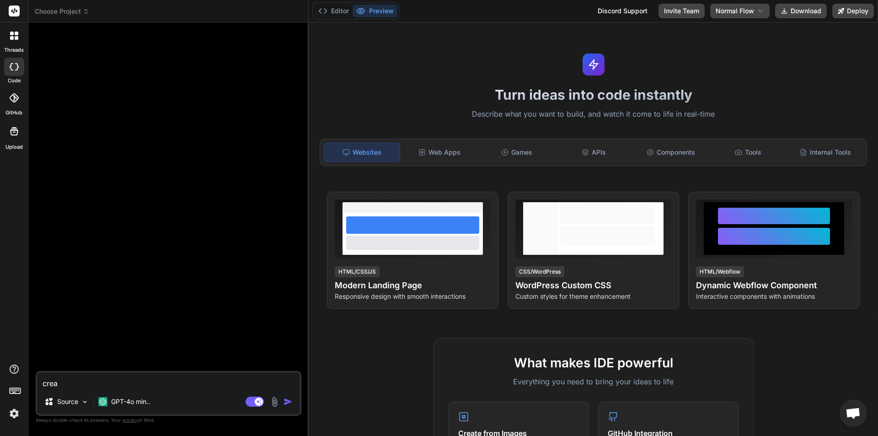
type textarea "creat"
type textarea "x"
type textarea "creat"
type textarea "x"
type textarea "creat e"
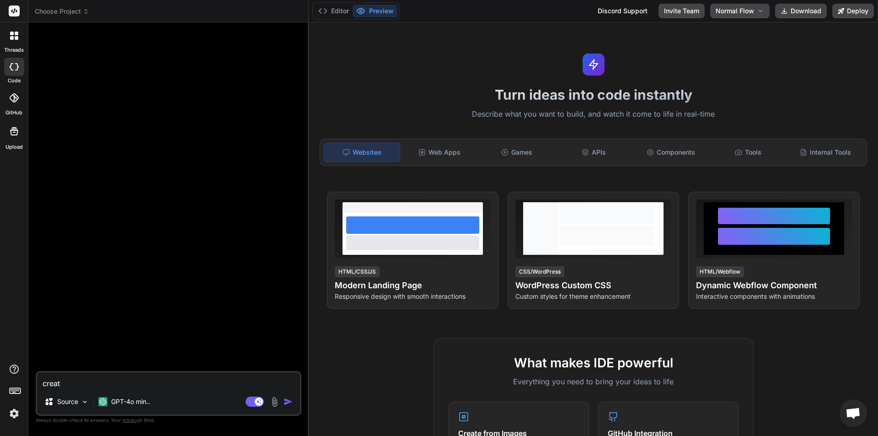
type textarea "x"
type textarea "creat ea"
type textarea "x"
type textarea "creat ea"
type textarea "x"
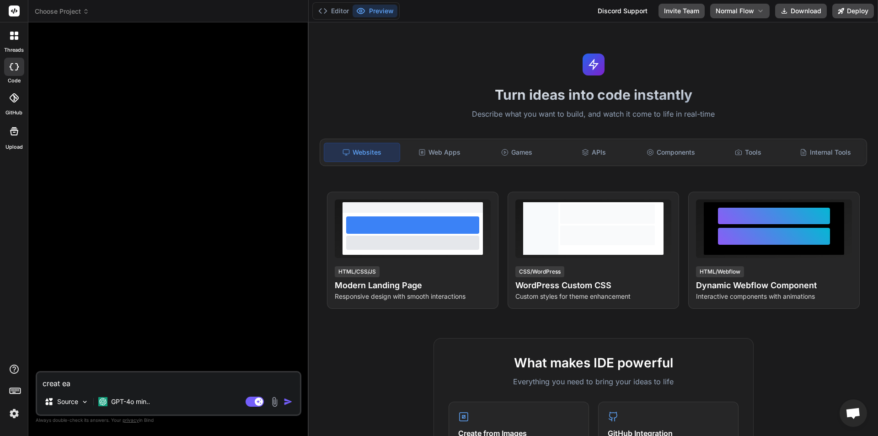
type textarea "creat ea l"
type textarea "x"
type textarea "creat ea lo"
type textarea "x"
type textarea "creat ea l"
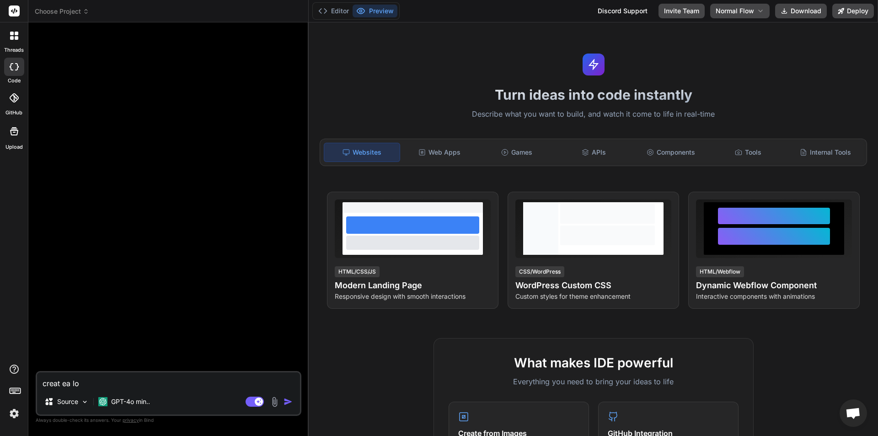
type textarea "x"
type textarea "c"
type textarea "x"
type textarea "cr"
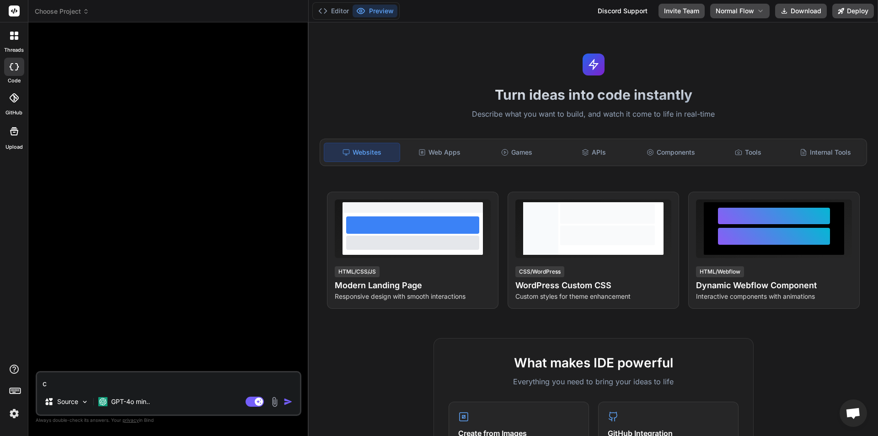
type textarea "x"
type textarea "cre"
type textarea "x"
type textarea "crea"
type textarea "x"
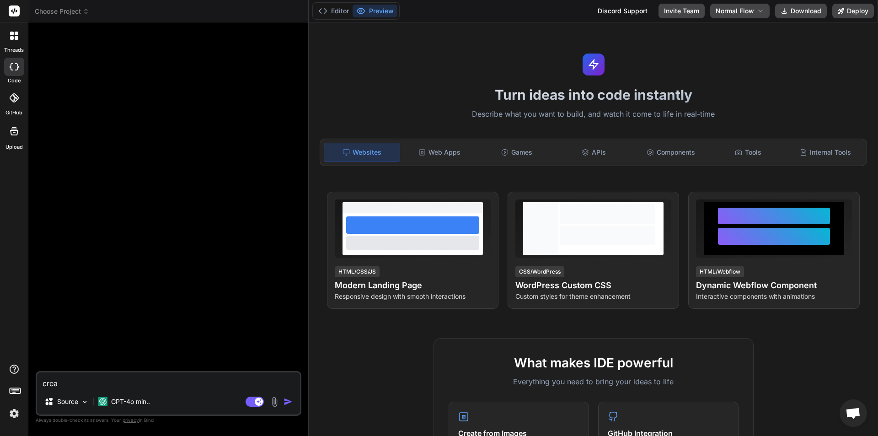
type textarea "creat"
type textarea "x"
type textarea "create"
type textarea "x"
type textarea "create"
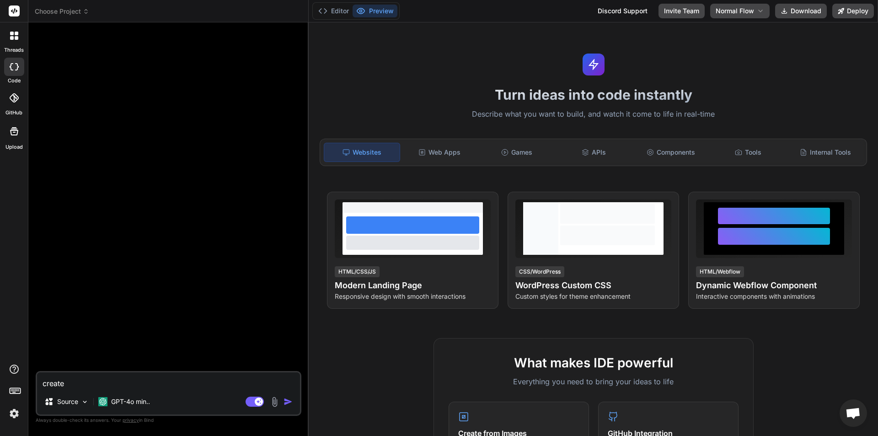
type textarea "x"
type textarea "create a"
type textarea "x"
type textarea "create a"
type textarea "x"
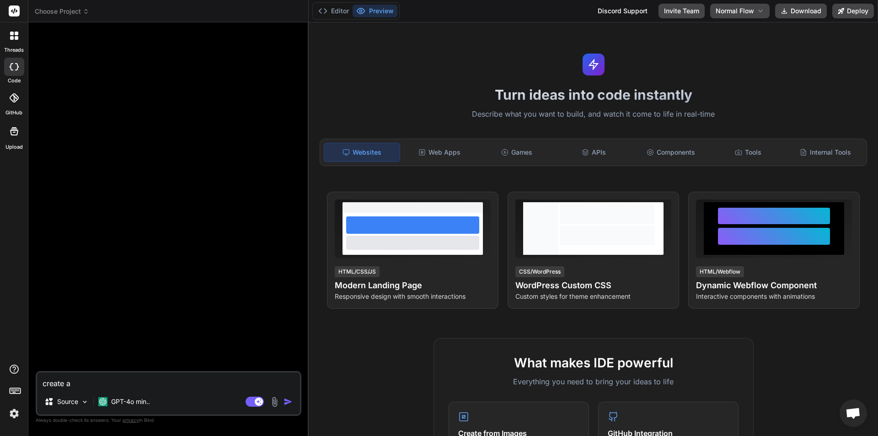
type textarea "create a l"
type textarea "x"
type textarea "create a lo"
type textarea "x"
type textarea "create a log"
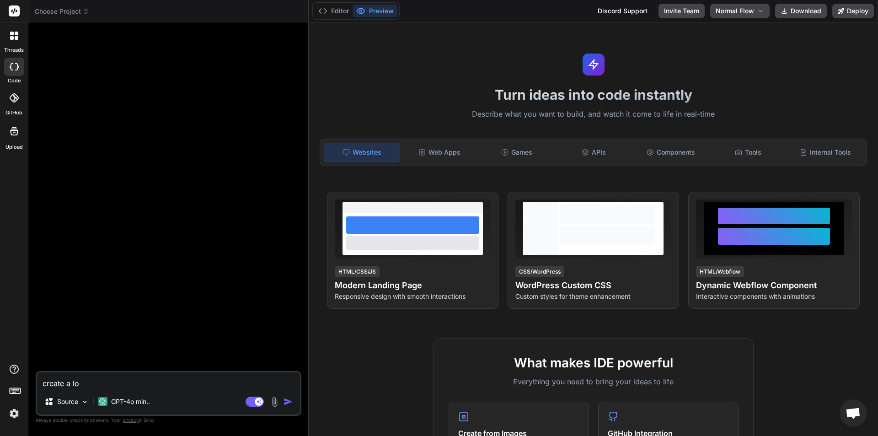
type textarea "x"
type textarea "create a logi"
click at [288, 403] on img "button" at bounding box center [287, 401] width 9 height 9
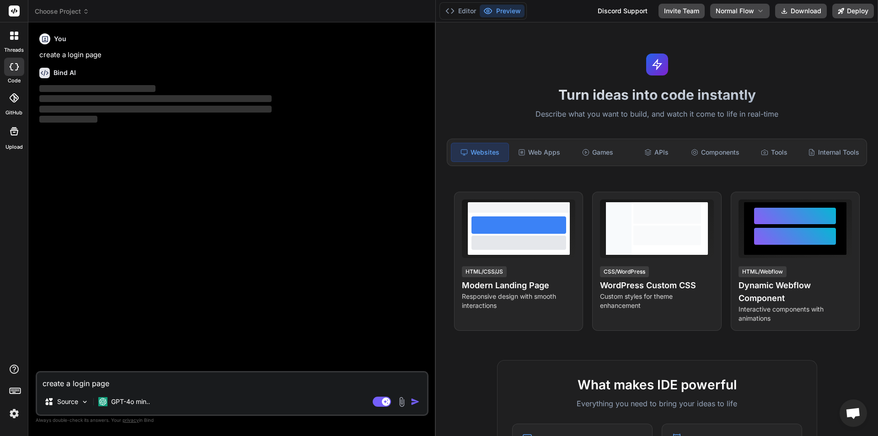
drag, startPoint x: 308, startPoint y: 222, endPoint x: 421, endPoint y: 217, distance: 112.6
click at [421, 217] on div "Bind AI Web Search Created with Pixso. Code Generator You create a login page B…" at bounding box center [231, 228] width 407 height 413
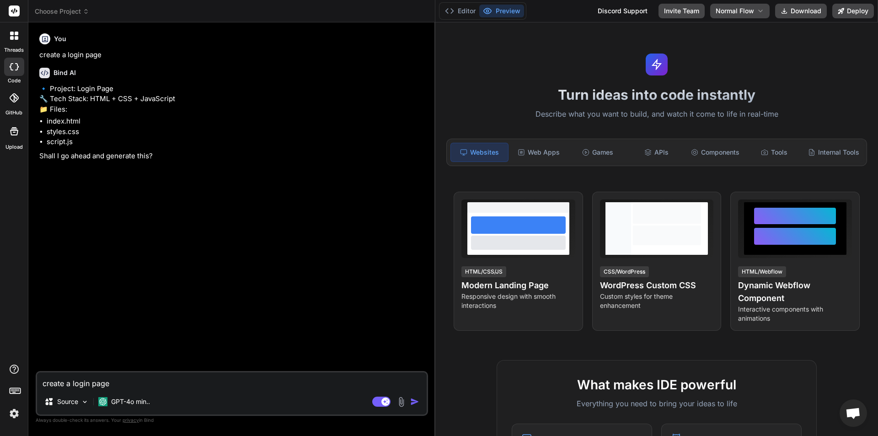
click at [84, 379] on textarea "create a login page" at bounding box center [232, 380] width 390 height 16
click at [417, 405] on img "button" at bounding box center [414, 401] width 9 height 9
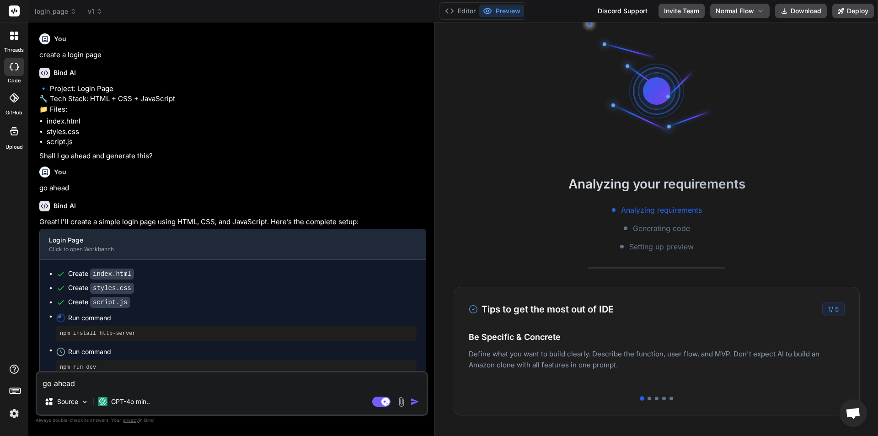
scroll to position [34, 0]
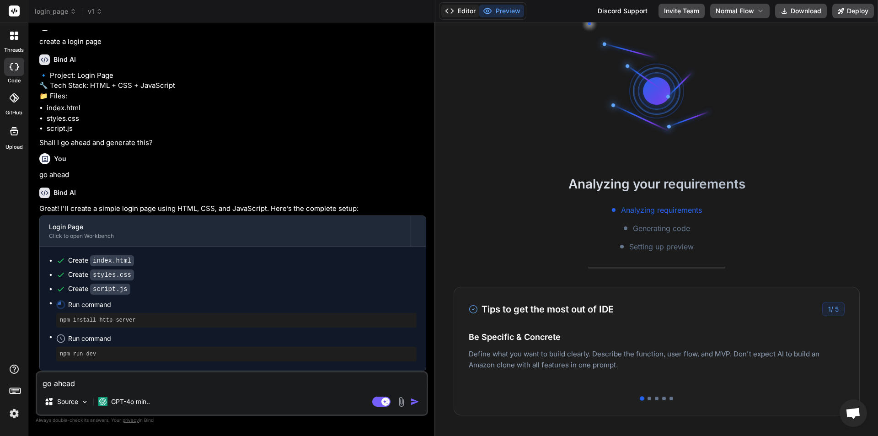
click at [455, 16] on button "Editor" at bounding box center [460, 11] width 38 height 13
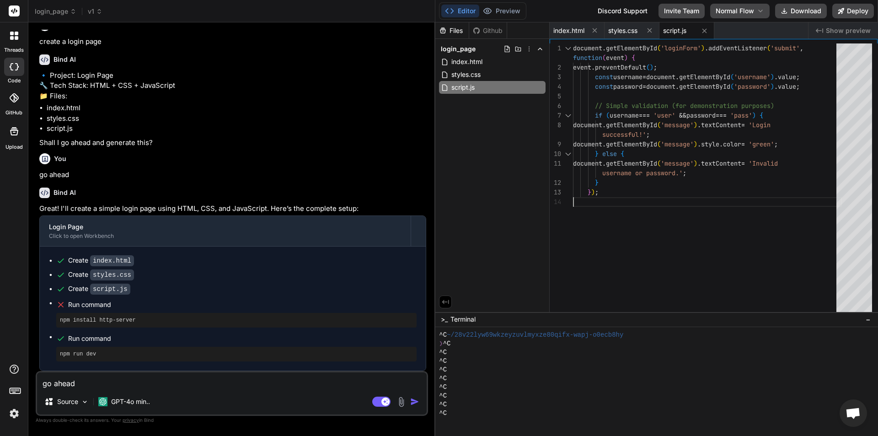
scroll to position [0, 0]
click at [667, 285] on div "document . getElementById ( 'loginForm' ) . addEventListener ( 'submit' , event…" at bounding box center [707, 179] width 269 height 272
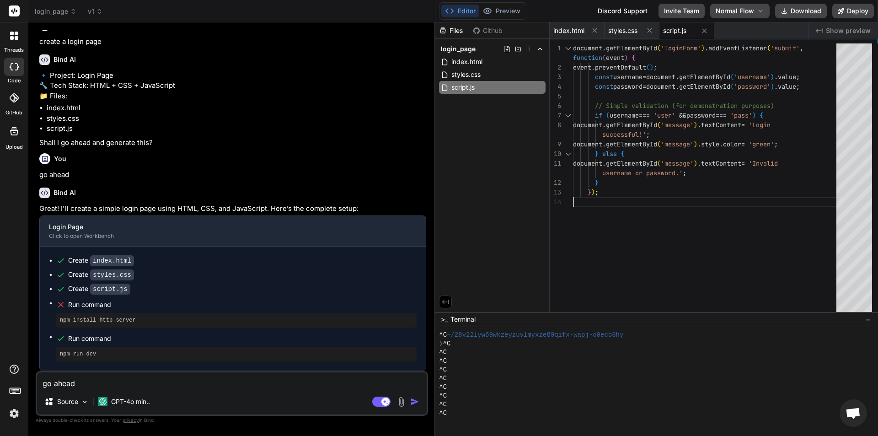
click at [667, 285] on div "document . getElementById ( 'loginForm' ) . addEventListener ( 'submit' , event…" at bounding box center [707, 179] width 269 height 272
click at [679, 264] on div "document . getElementById ( 'loginForm' ) . addEventListener ( 'submit' , event…" at bounding box center [707, 179] width 269 height 272
click at [463, 203] on div "Files Github login_page index.html styles.css script.js" at bounding box center [492, 166] width 114 height 289
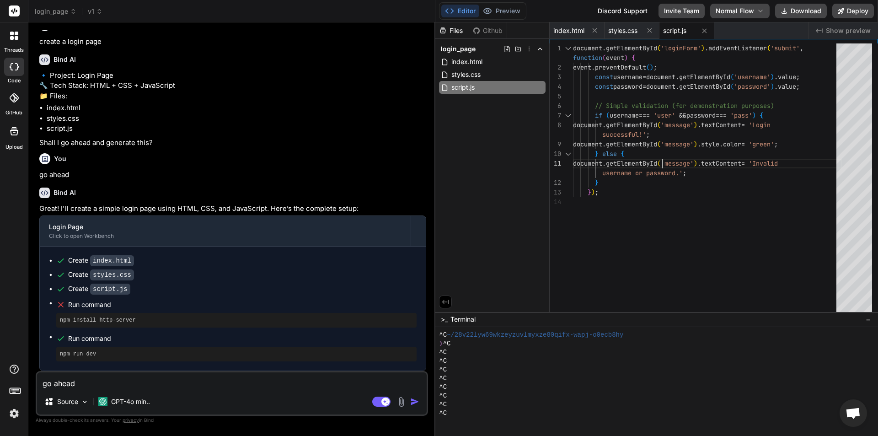
click at [662, 158] on div "document . getElementById ( 'loginForm' ) . addEventListener ( 'submit' , event…" at bounding box center [707, 179] width 269 height 272
click at [683, 207] on div "document . getElementById ( 'loginForm' ) . addEventListener ( 'submit' , event…" at bounding box center [707, 179] width 269 height 272
click at [646, 250] on div "document . getElementById ( 'loginForm' ) . addEventListener ( 'submit' , event…" at bounding box center [707, 179] width 269 height 272
click at [668, 207] on div "document . getElementById ( 'loginForm' ) . addEventListener ( 'submit' , event…" at bounding box center [707, 179] width 269 height 272
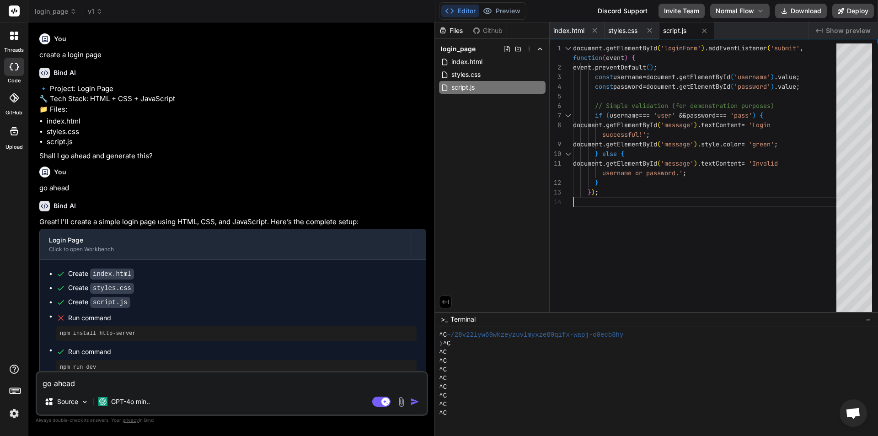
click at [693, 242] on div "document . getElementById ( 'loginForm' ) . addEventListener ( 'submit' , event…" at bounding box center [707, 179] width 269 height 272
